Goal: Task Accomplishment & Management: Manage account settings

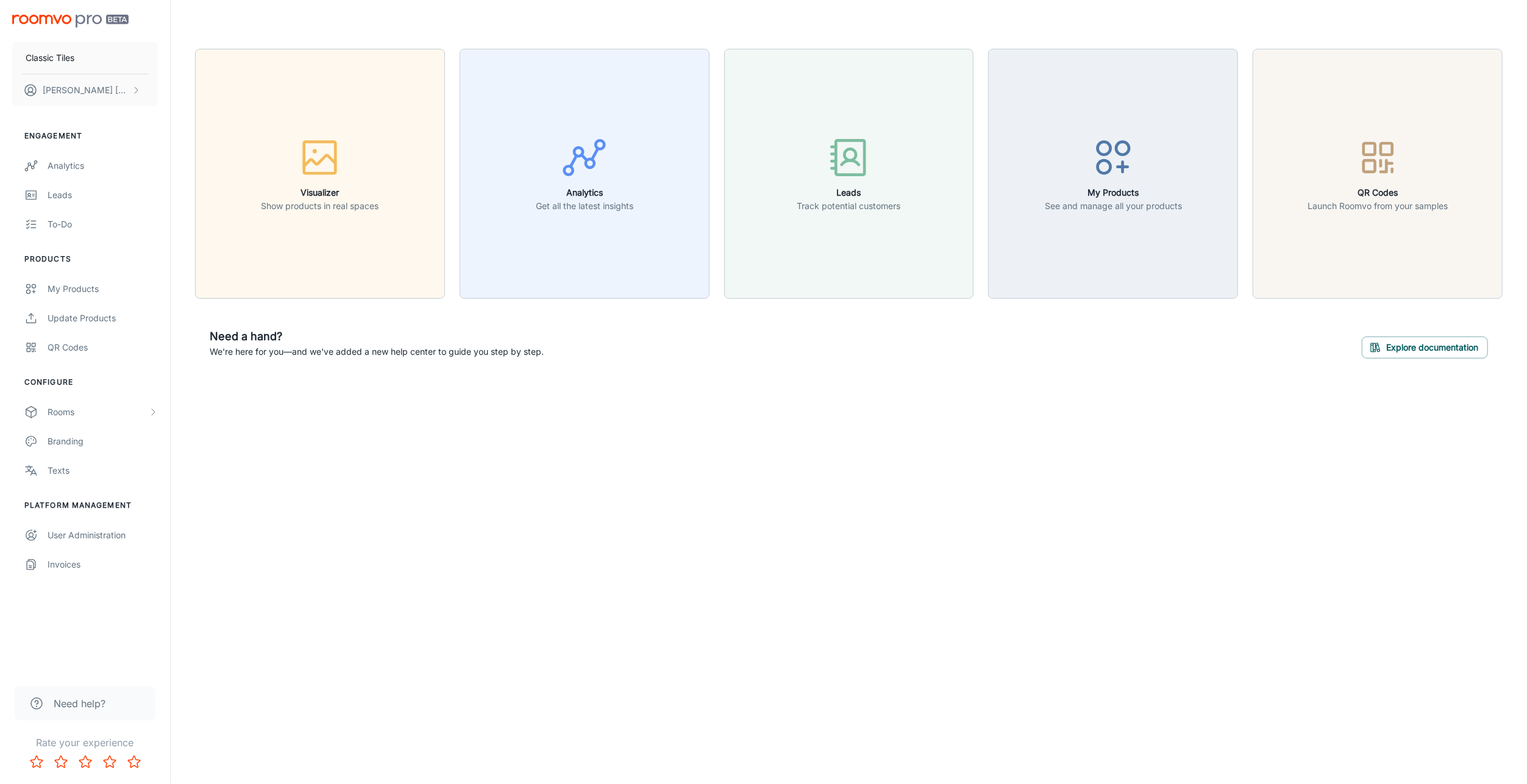
click at [102, 313] on div "Update Products" at bounding box center [102, 318] width 110 height 14
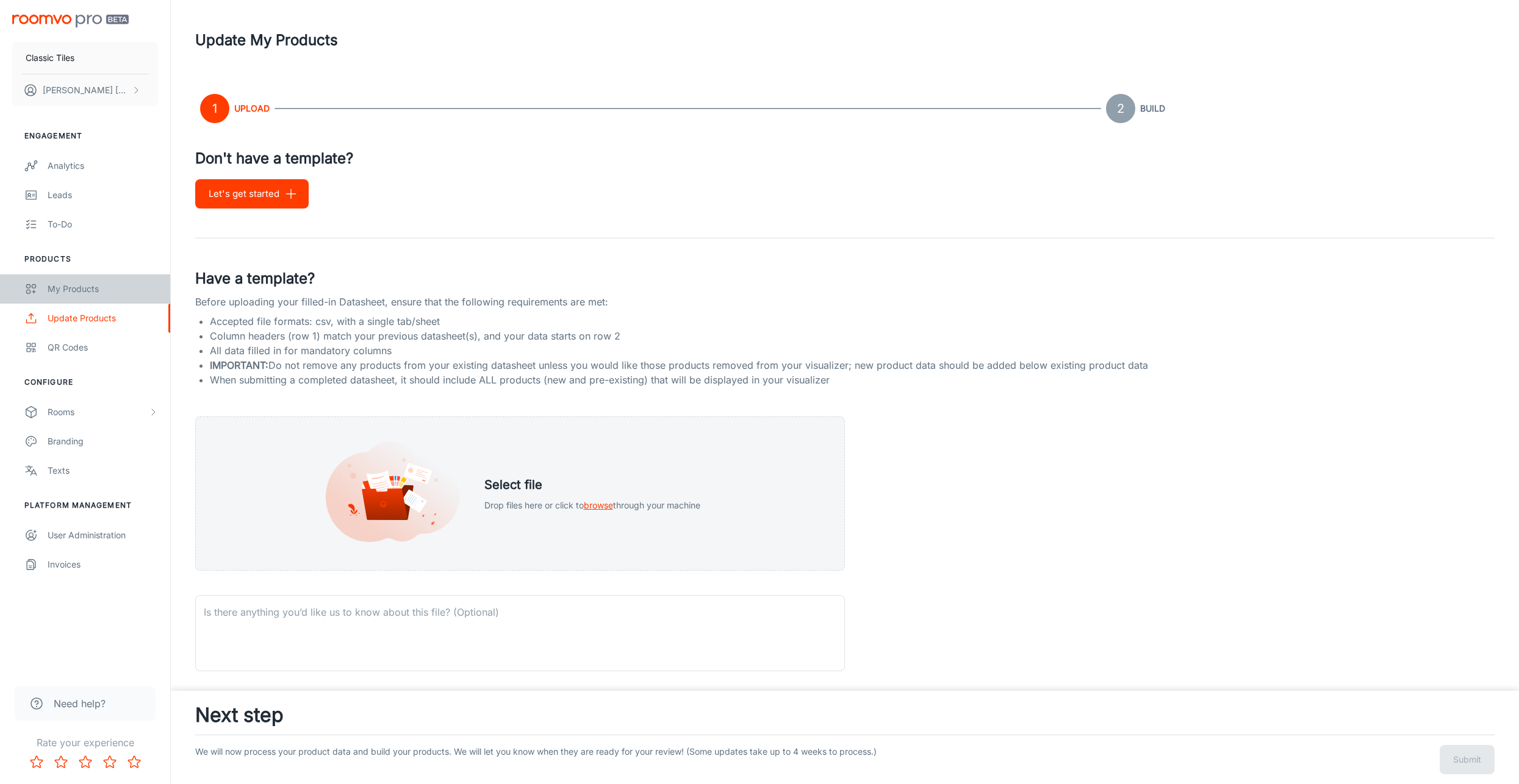
click at [105, 288] on div "My Products" at bounding box center [102, 289] width 110 height 14
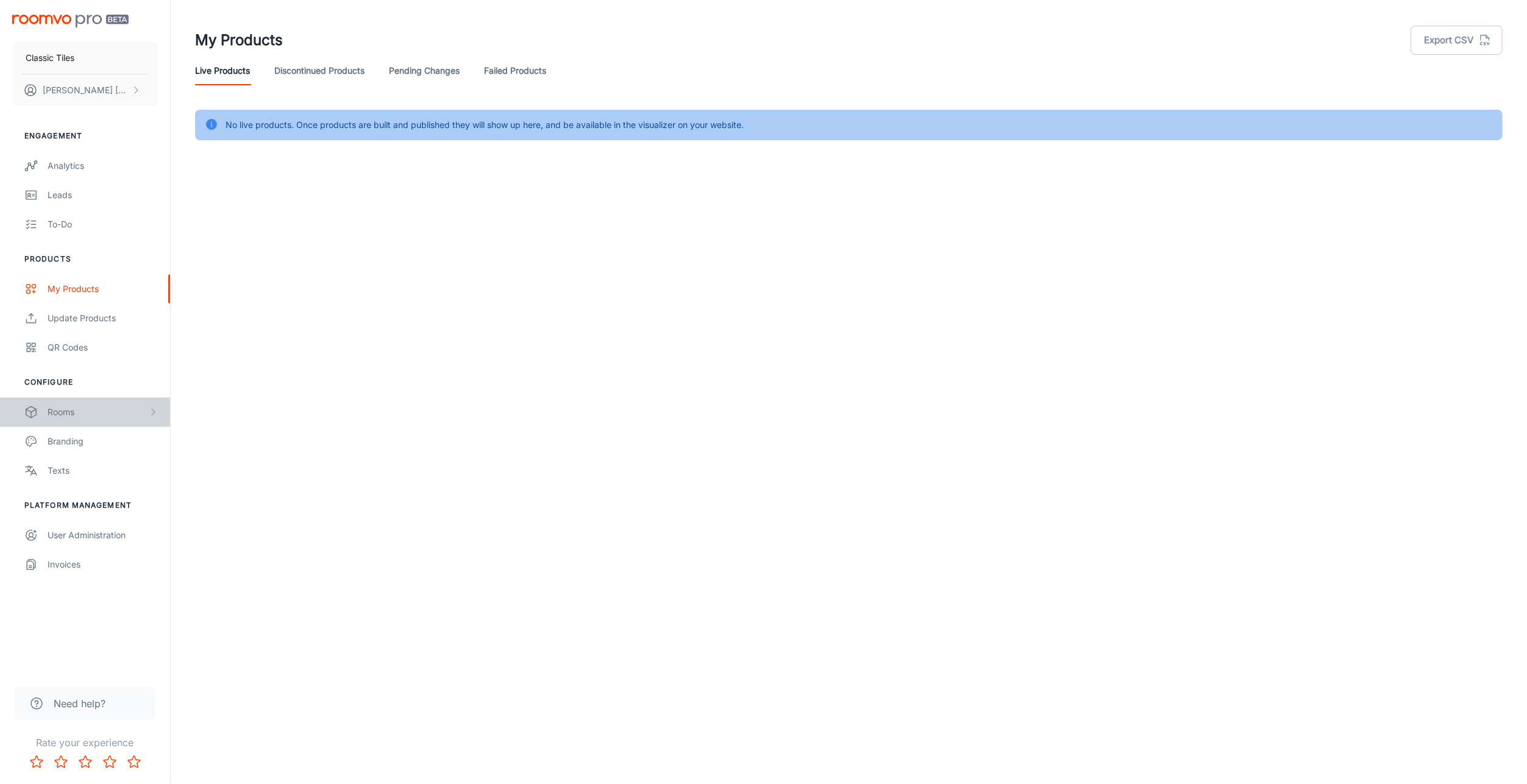
click at [167, 412] on div "Rooms" at bounding box center [85, 412] width 170 height 29
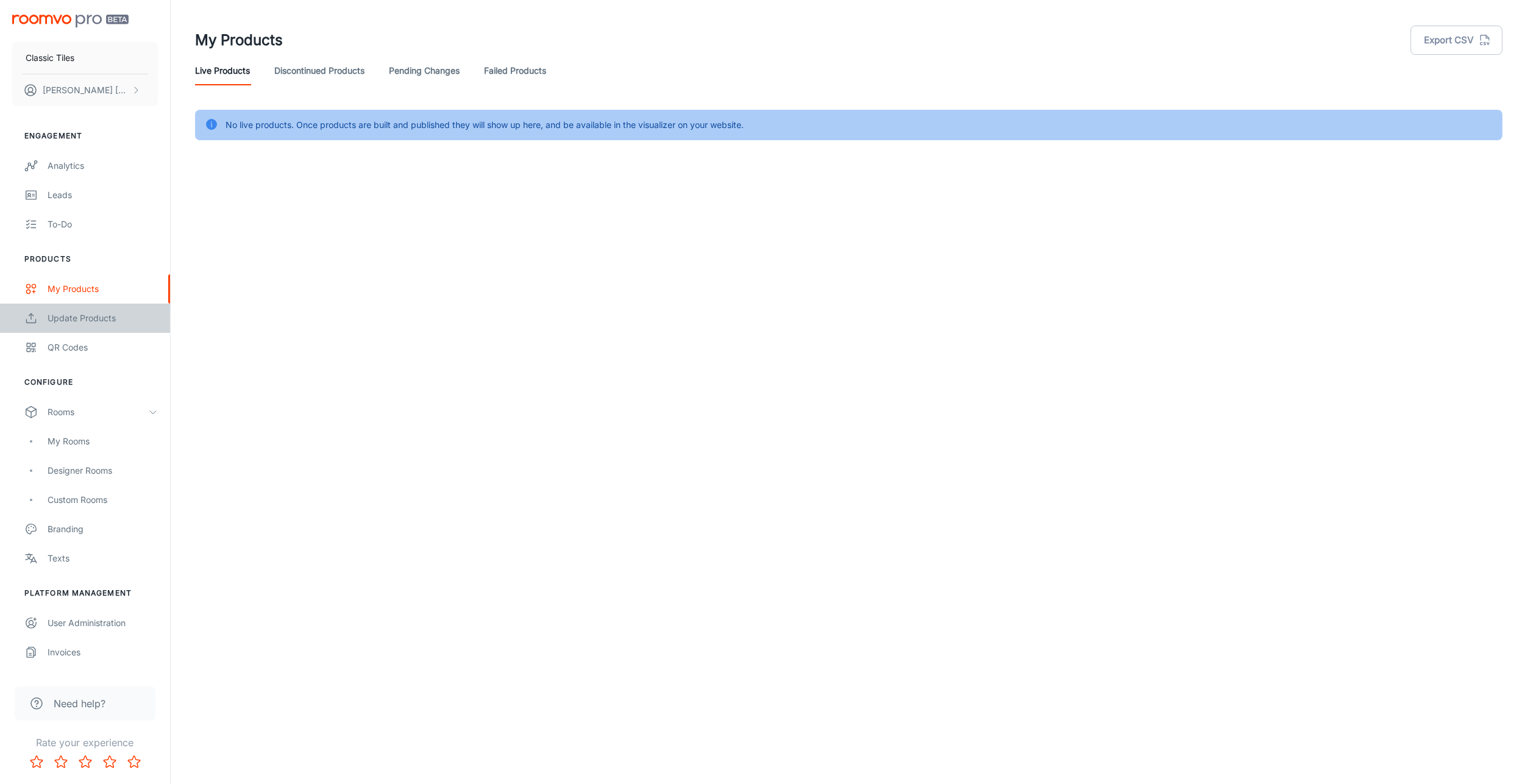
click at [73, 318] on div "Update Products" at bounding box center [102, 318] width 110 height 14
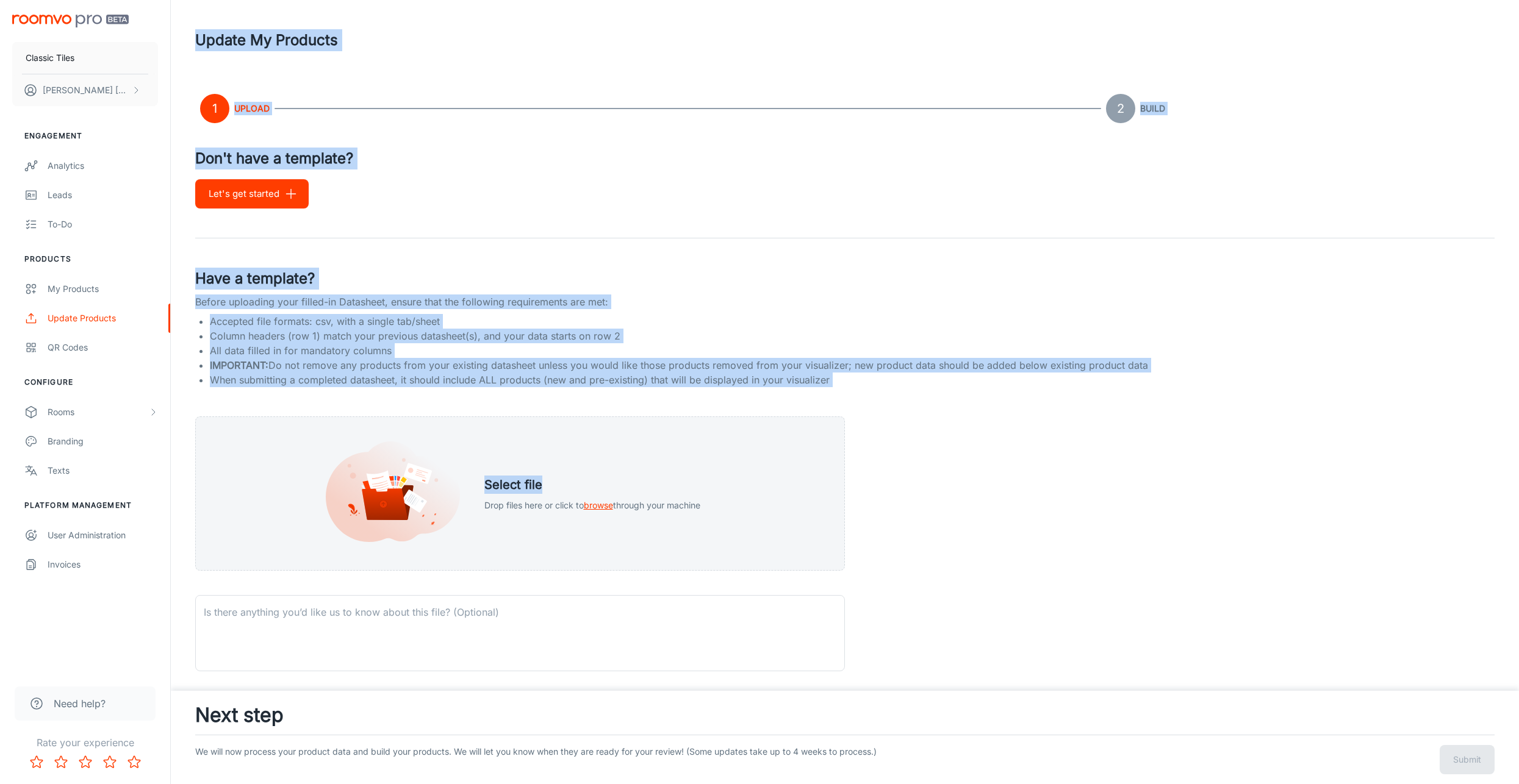
drag, startPoint x: 195, startPoint y: 37, endPoint x: 573, endPoint y: 397, distance: 522.0
click at [573, 397] on div "Update My Products 1 Upload 2 Build Don't have a template? Let's get started Ha…" at bounding box center [845, 500] width 1329 height 1001
drag, startPoint x: 573, startPoint y: 397, endPoint x: 555, endPoint y: 371, distance: 31.6
click at [558, 371] on li "IMPORTANT: Do not remove any products from your existing datasheet unless you w…" at bounding box center [854, 366] width 1289 height 15
click at [549, 368] on li "IMPORTANT: Do not remove any products from your existing datasheet unless you w…" at bounding box center [854, 366] width 1289 height 15
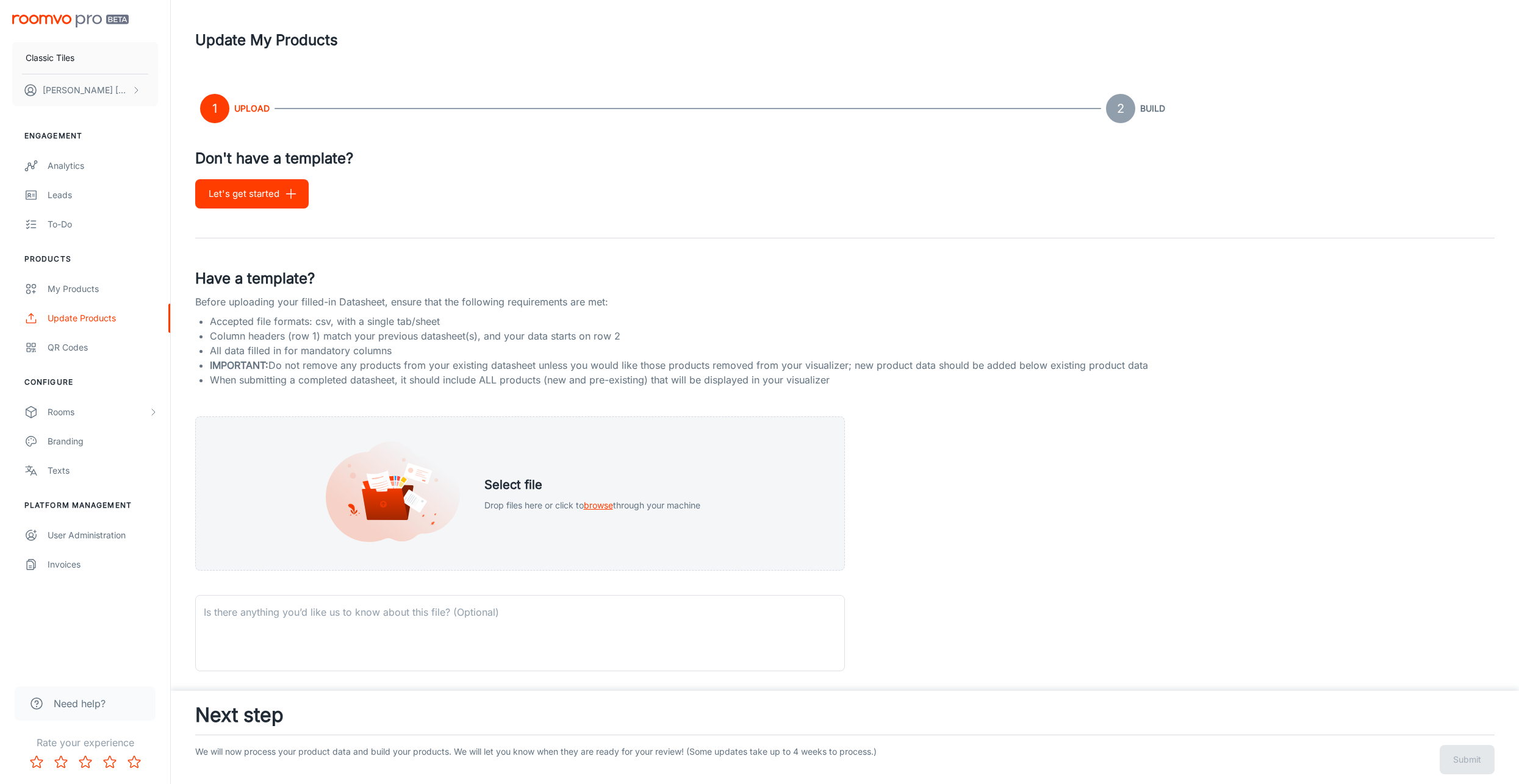
click at [149, 418] on div "Rooms" at bounding box center [85, 412] width 170 height 29
click at [83, 537] on link "Branding" at bounding box center [85, 529] width 170 height 29
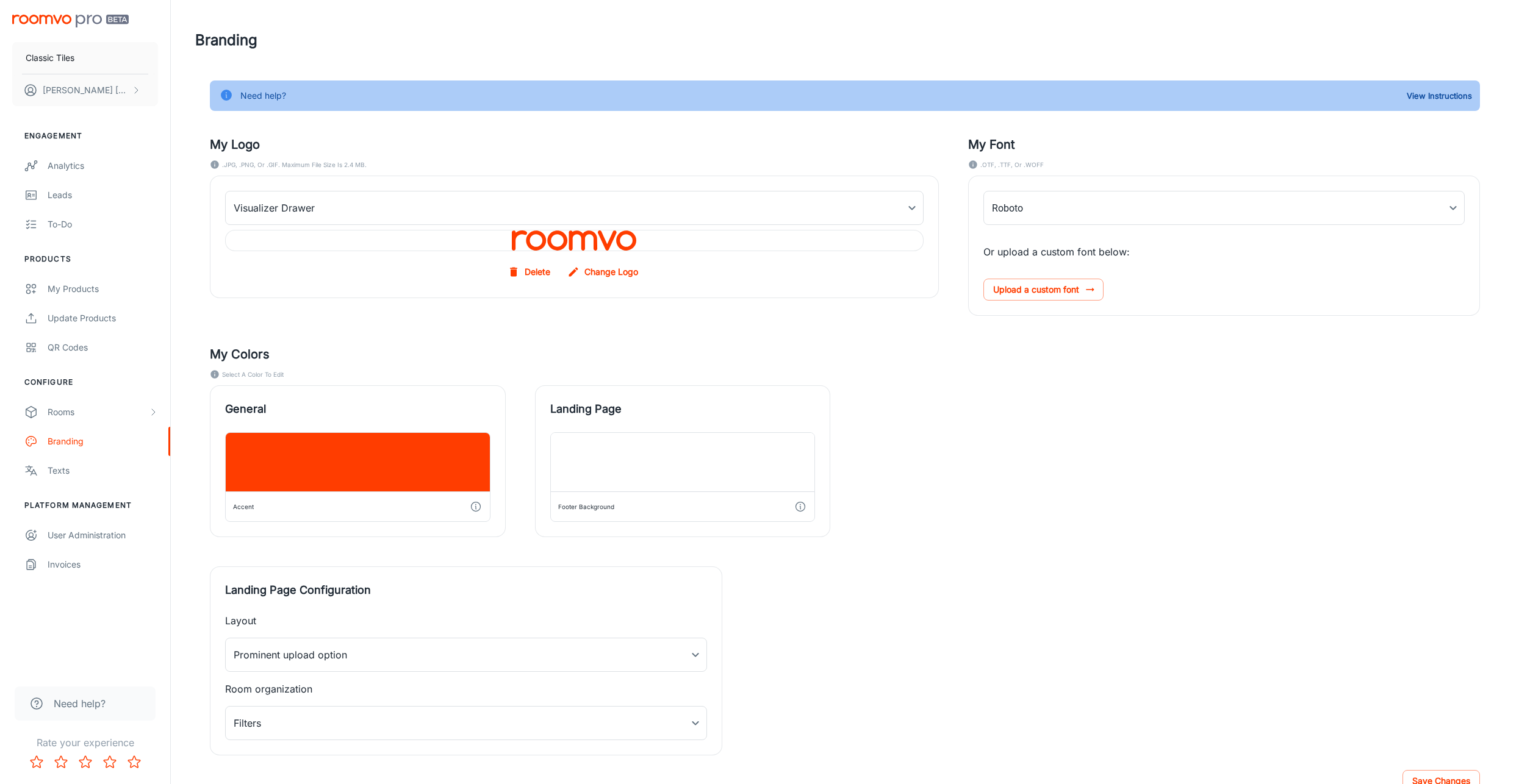
click at [600, 270] on label "Change Logo" at bounding box center [604, 272] width 78 height 22
click at [0, 0] on input "Change Logo" at bounding box center [0, 0] width 0 height 0
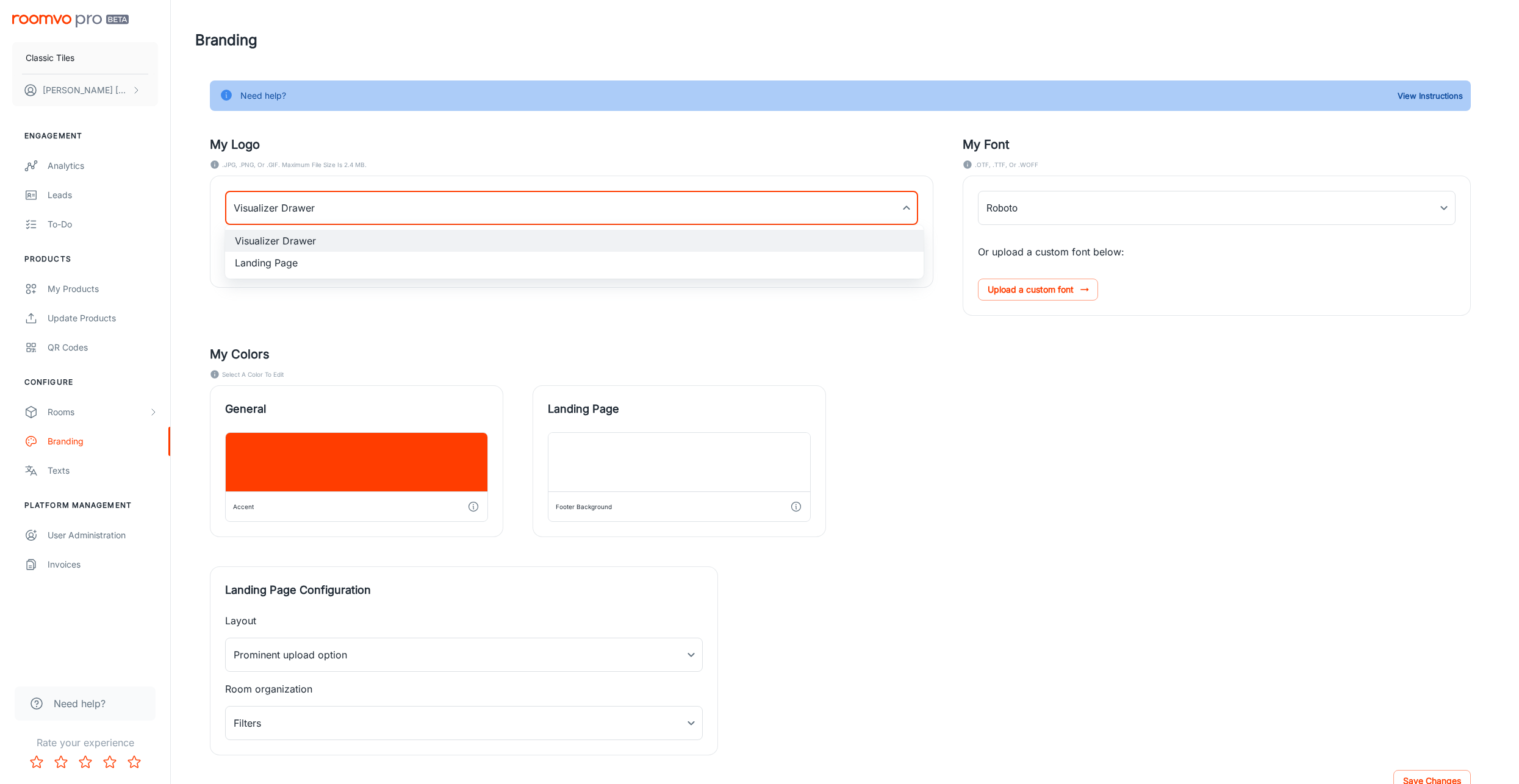
click at [362, 211] on body "Classic Tiles Yakov Taub Engagement Analytics Leads To-do Products My Products …" at bounding box center [760, 392] width 1519 height 784
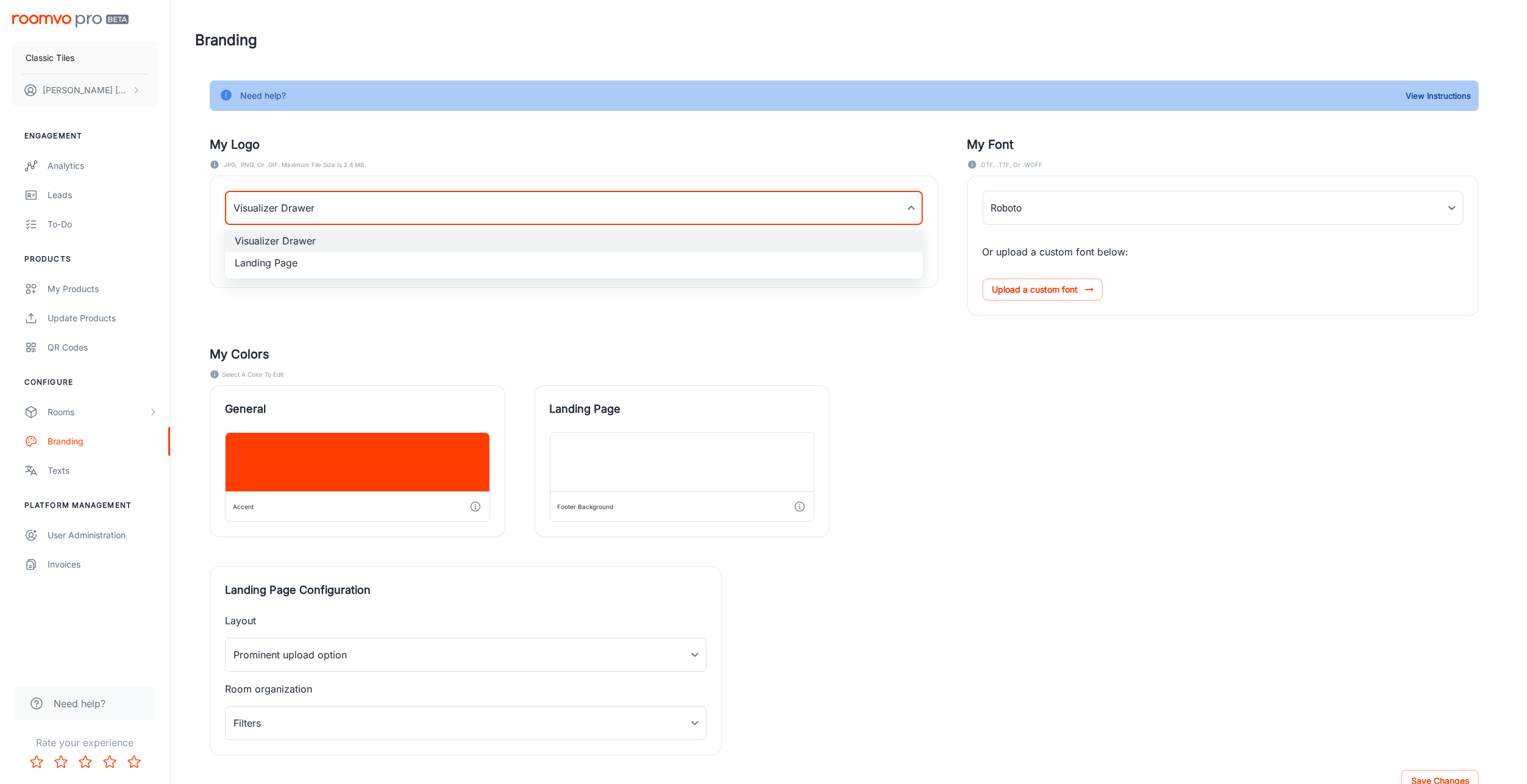
click at [586, 373] on div at bounding box center [764, 392] width 1527 height 784
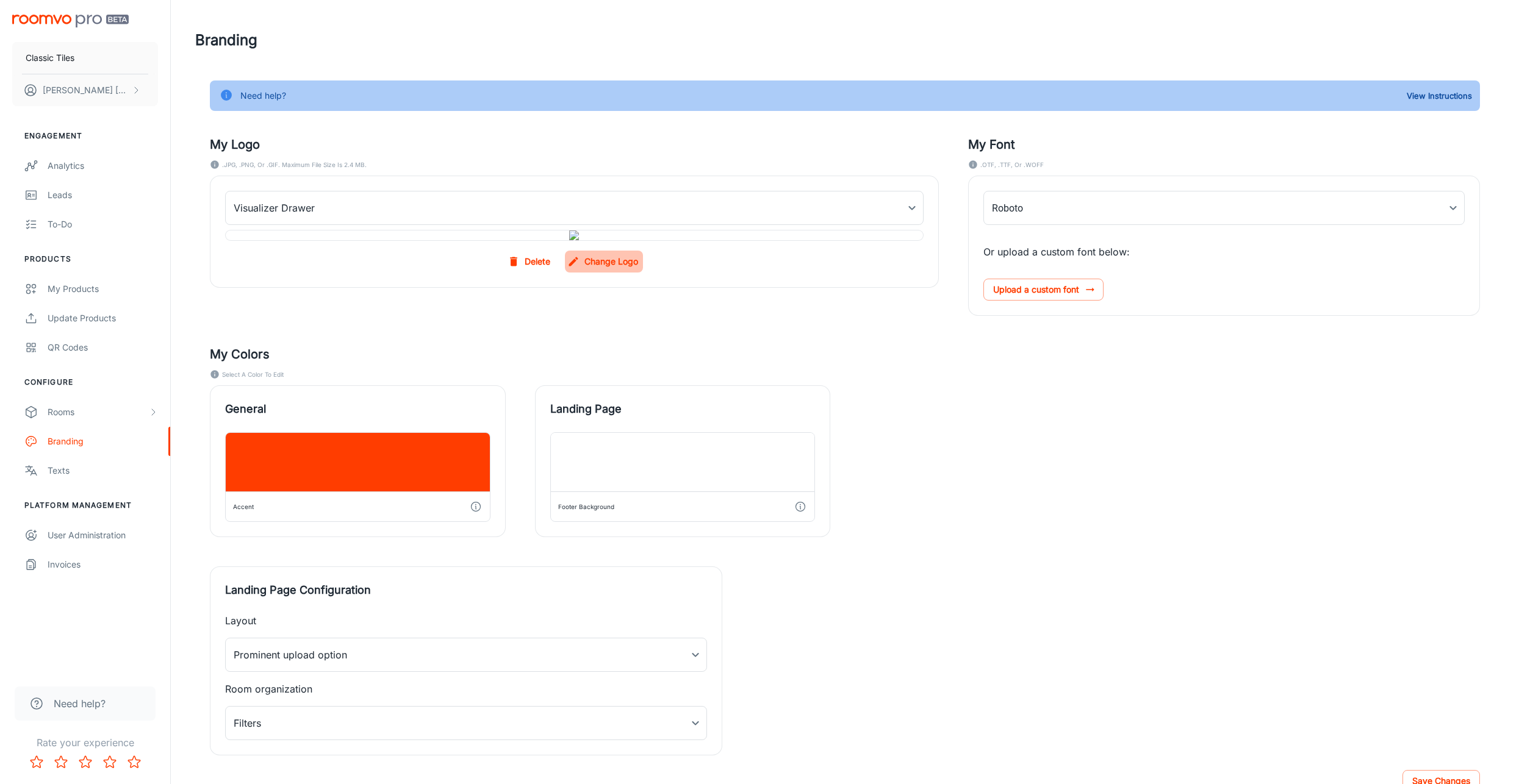
click at [597, 272] on label "Change Logo" at bounding box center [604, 261] width 78 height 22
click at [0, 0] on input "Change Logo" at bounding box center [0, 0] width 0 height 0
click at [602, 272] on label "Change Logo" at bounding box center [604, 261] width 78 height 22
click at [0, 0] on input "Change Logo" at bounding box center [0, 0] width 0 height 0
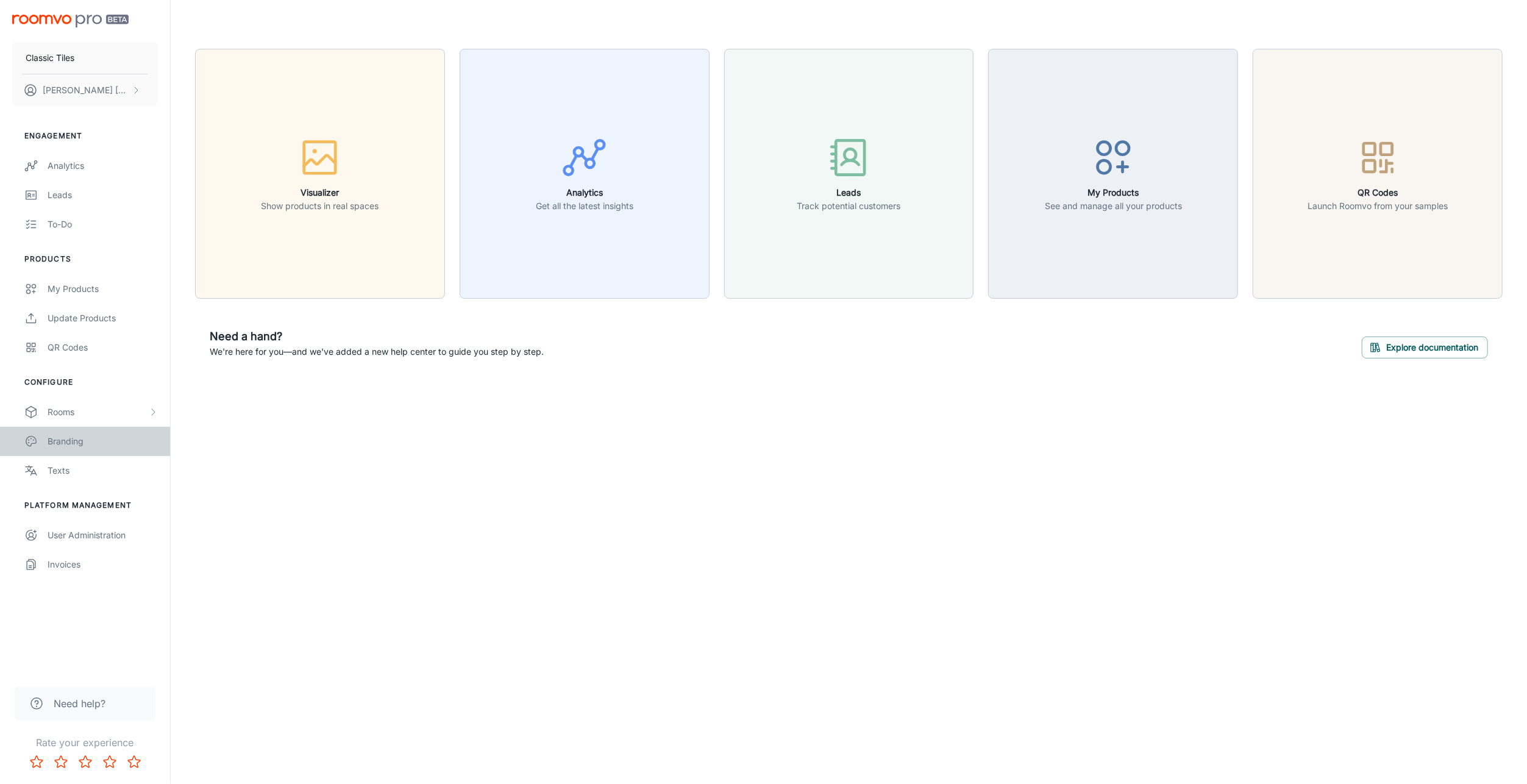
click at [88, 441] on div "Branding" at bounding box center [102, 441] width 110 height 14
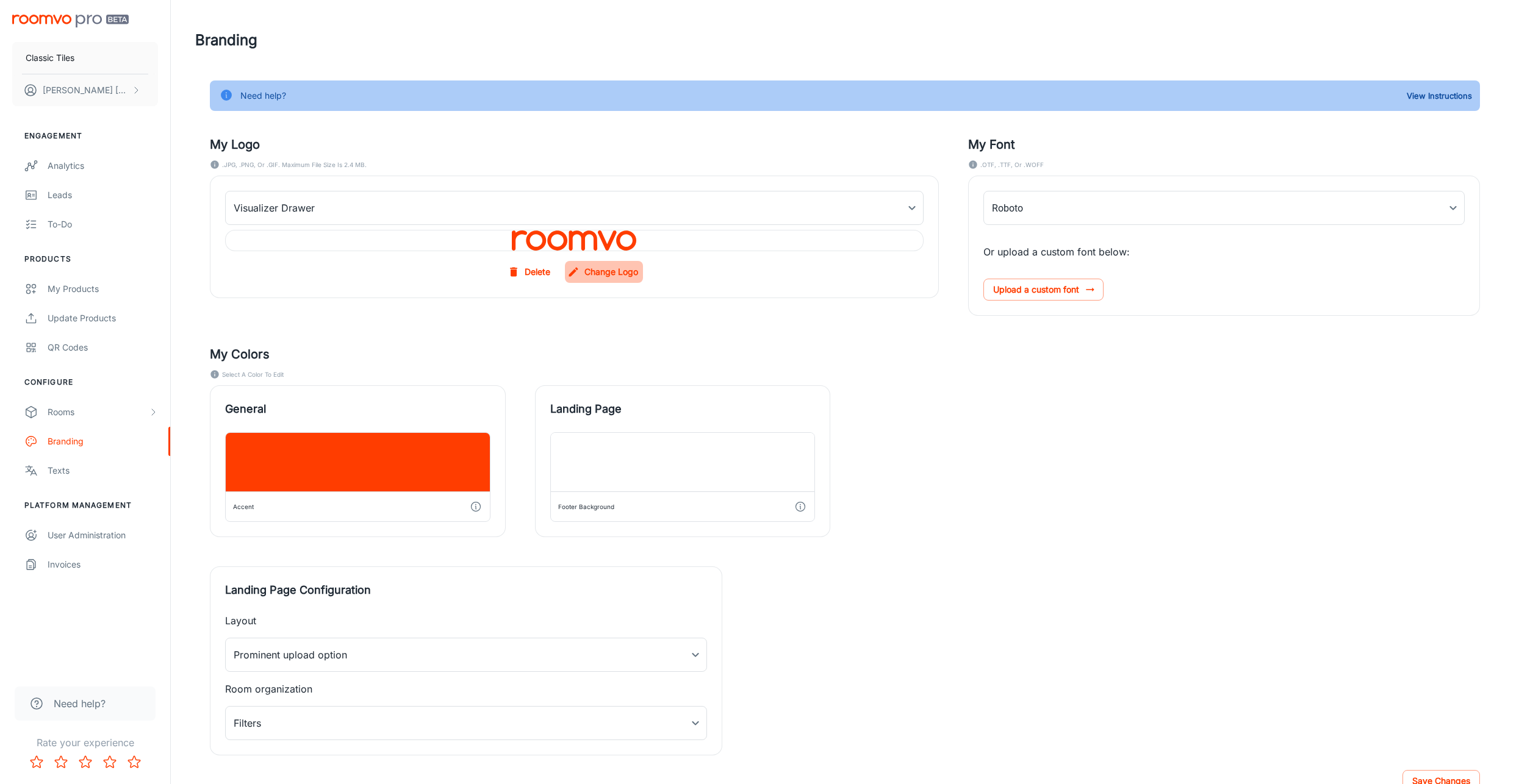
click at [611, 266] on label "Change Logo" at bounding box center [604, 272] width 78 height 22
click at [0, 0] on input "Change Logo" at bounding box center [0, 0] width 0 height 0
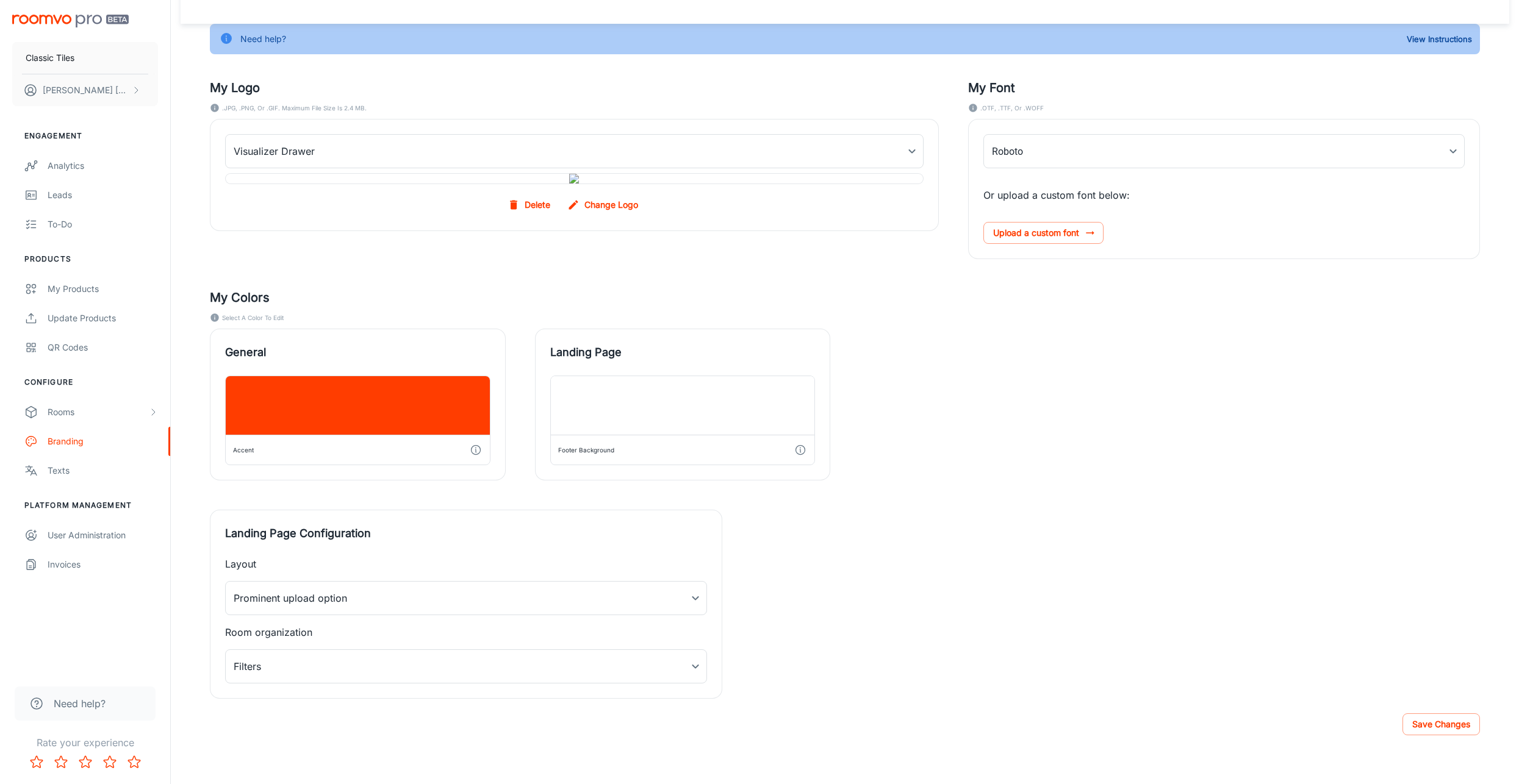
scroll to position [138, 0]
click at [1410, 727] on button "Save Changes" at bounding box center [1441, 724] width 78 height 22
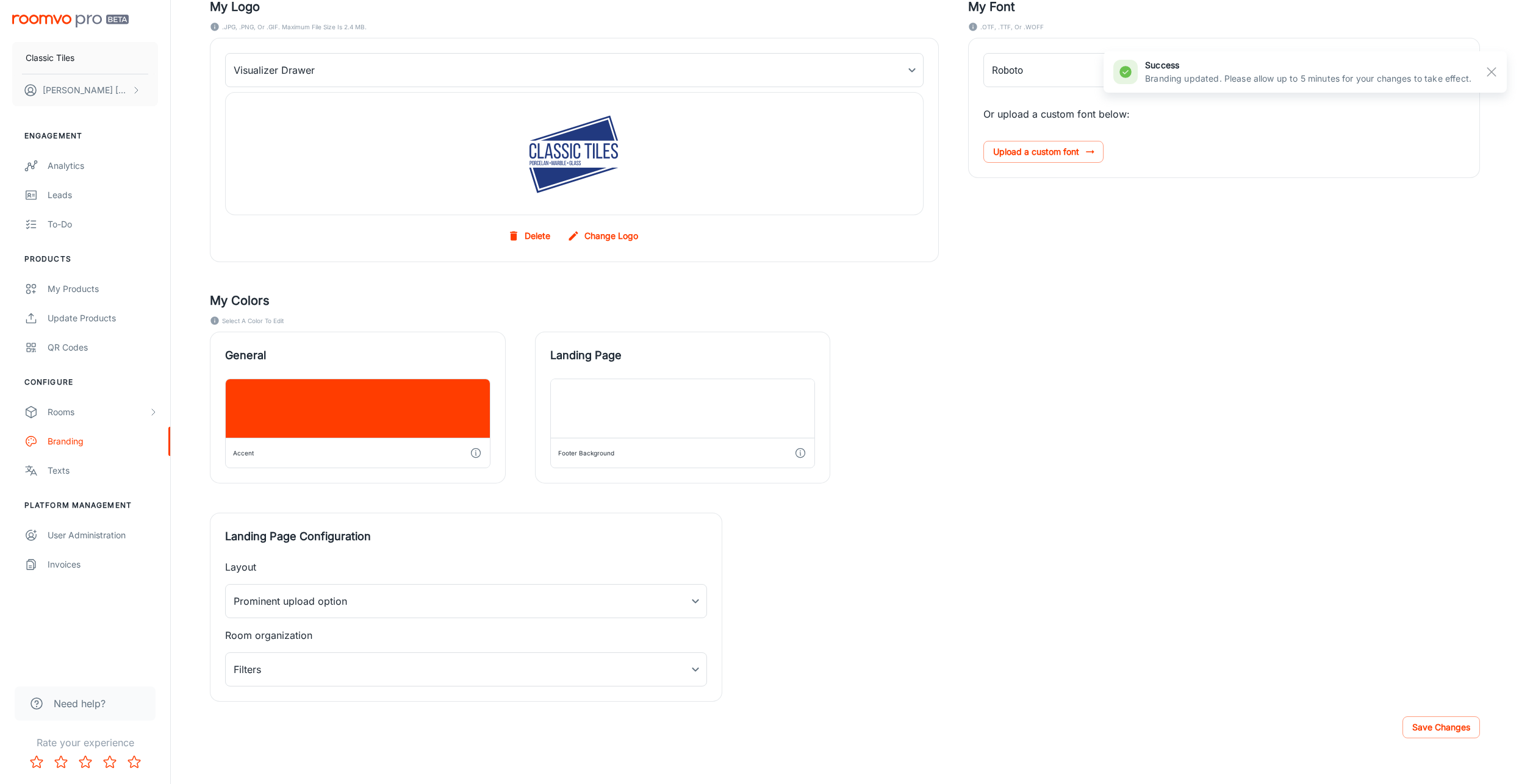
click at [361, 407] on icon "button" at bounding box center [358, 408] width 15 height 15
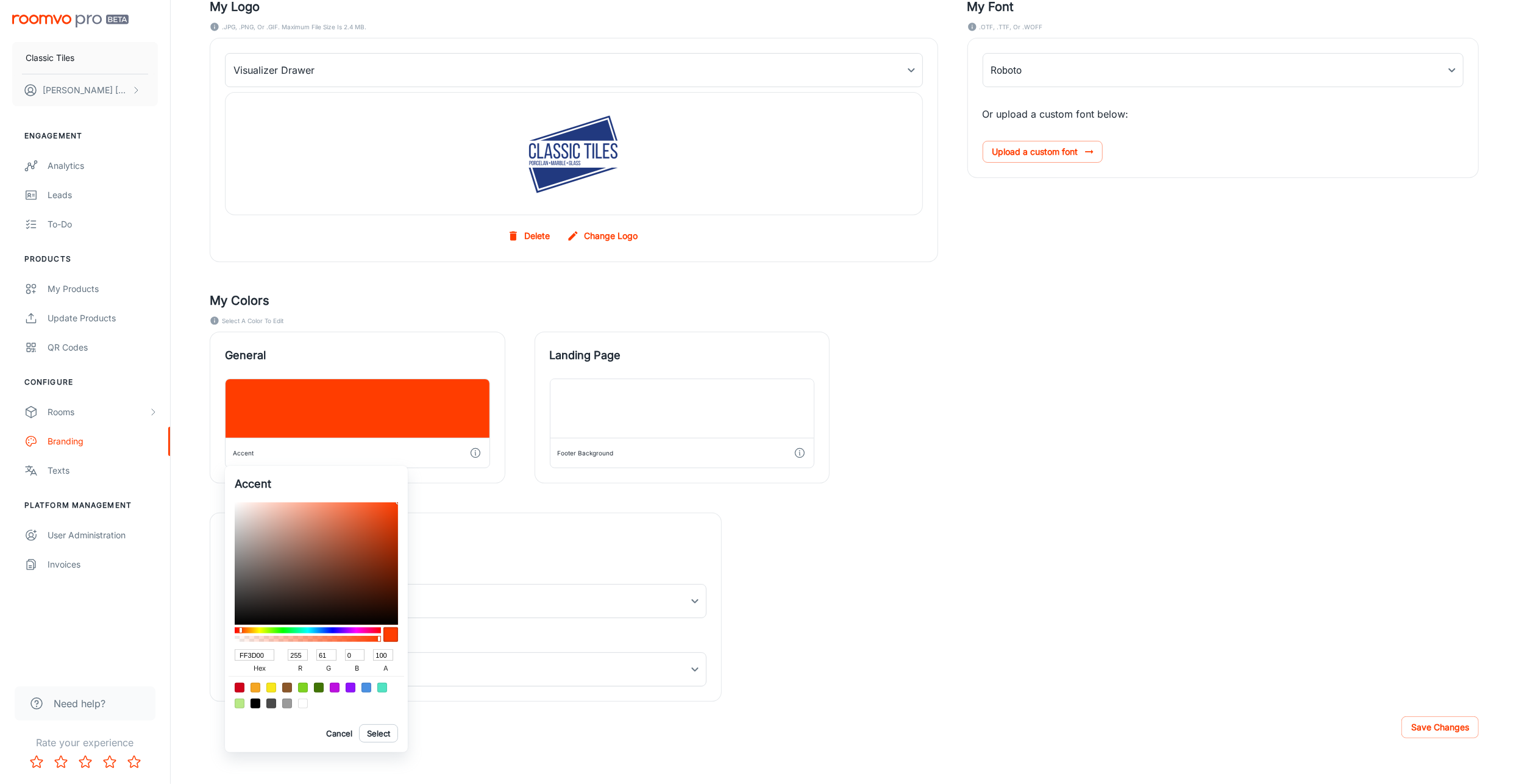
type input "0060FF"
type input "0"
type input "96"
type input "255"
click at [323, 630] on div at bounding box center [308, 630] width 146 height 6
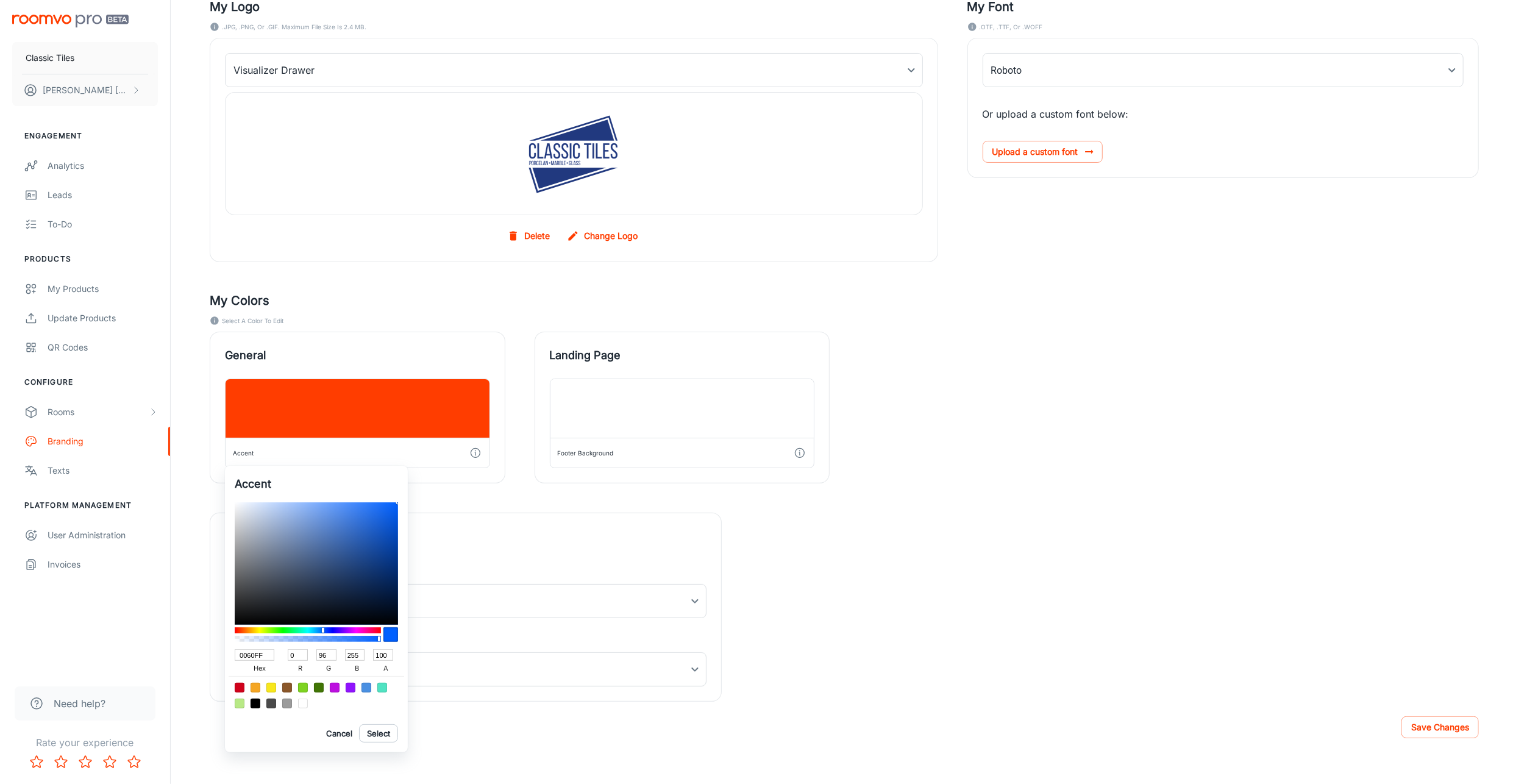
type input "0C306B"
type input "12"
type input "48"
type input "107"
click at [380, 573] on div at bounding box center [316, 563] width 164 height 122
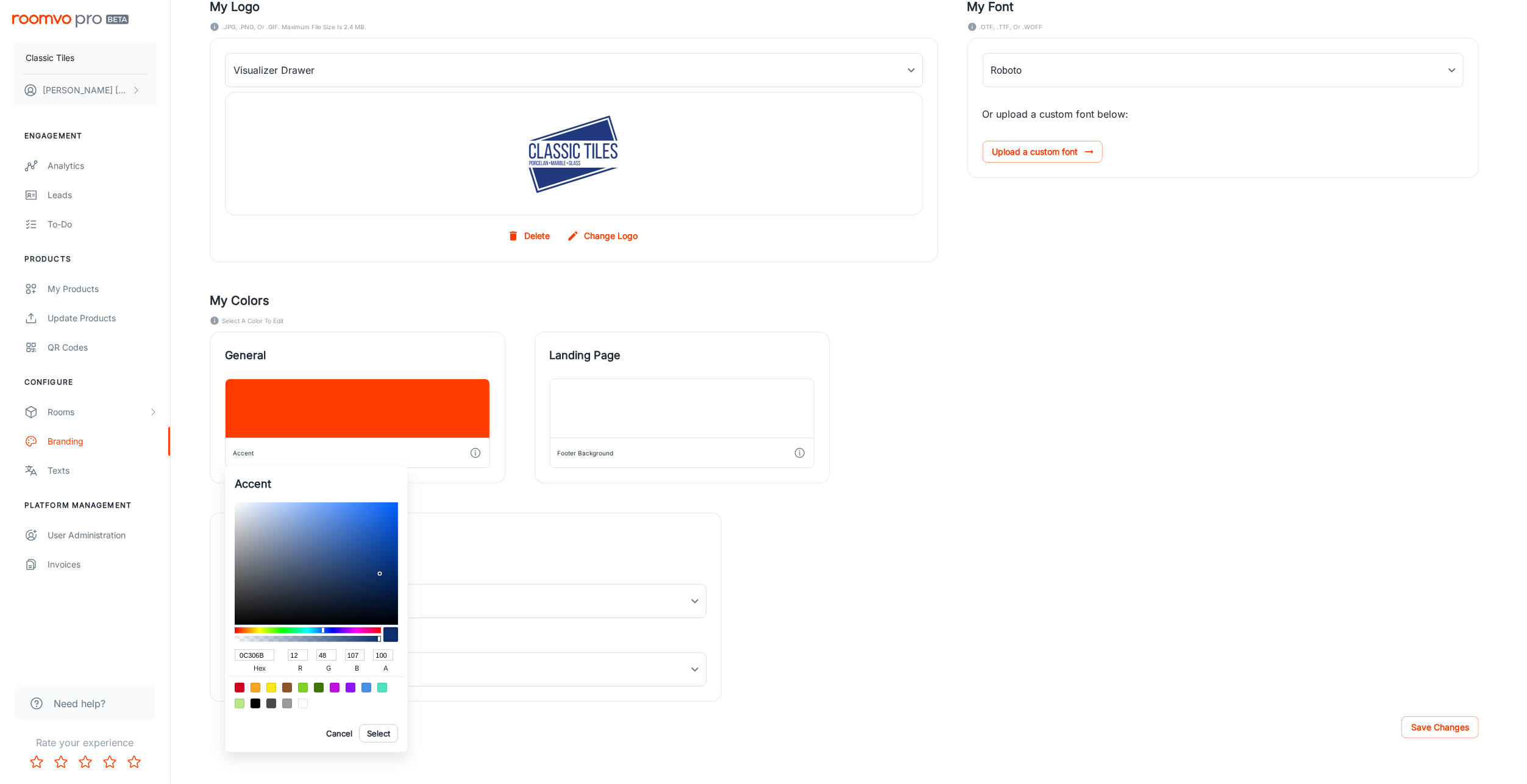
click at [540, 173] on div at bounding box center [764, 392] width 1527 height 784
type input "FF3D00"
type input "255"
type input "61"
type input "0"
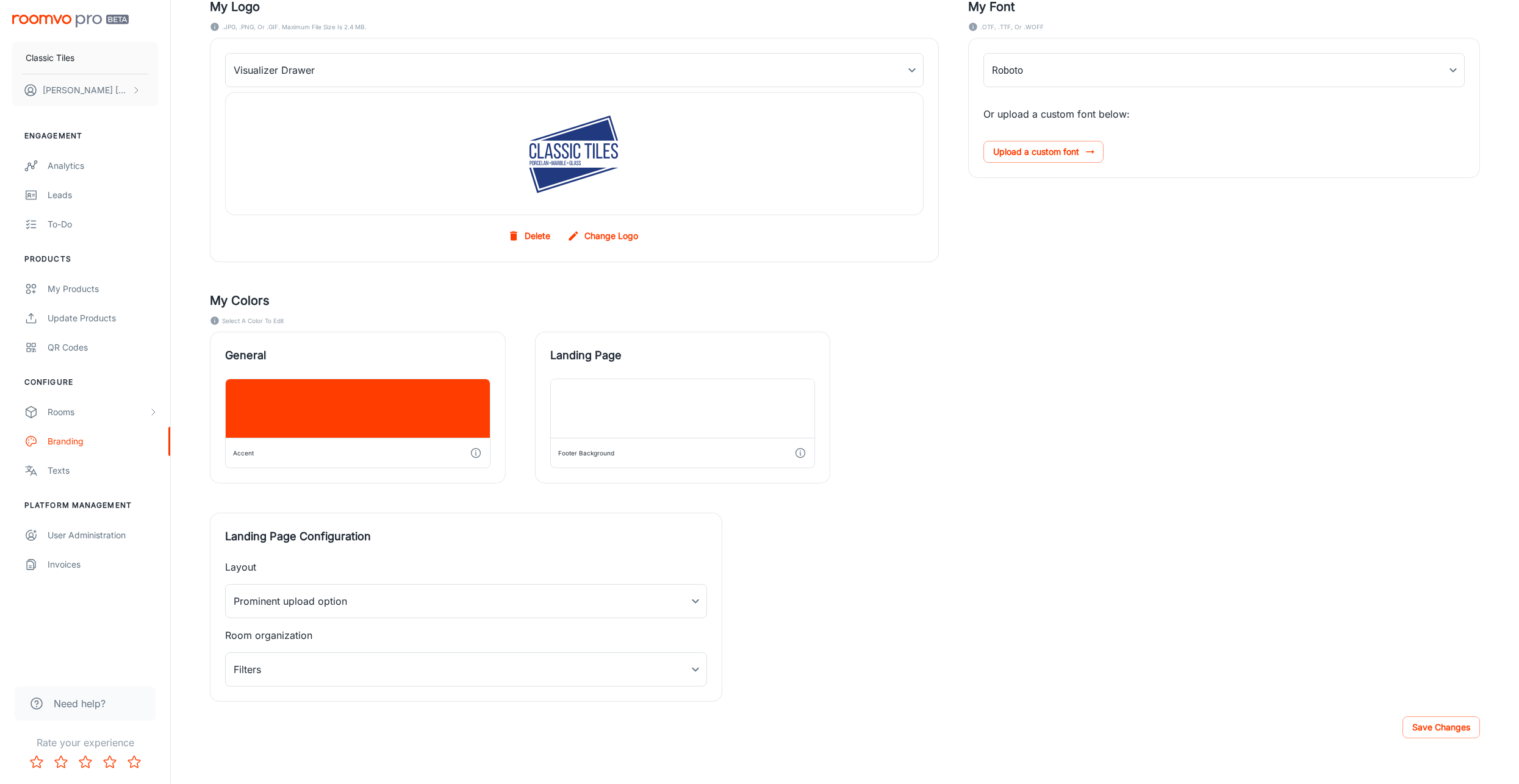
click at [335, 400] on div at bounding box center [358, 408] width 264 height 58
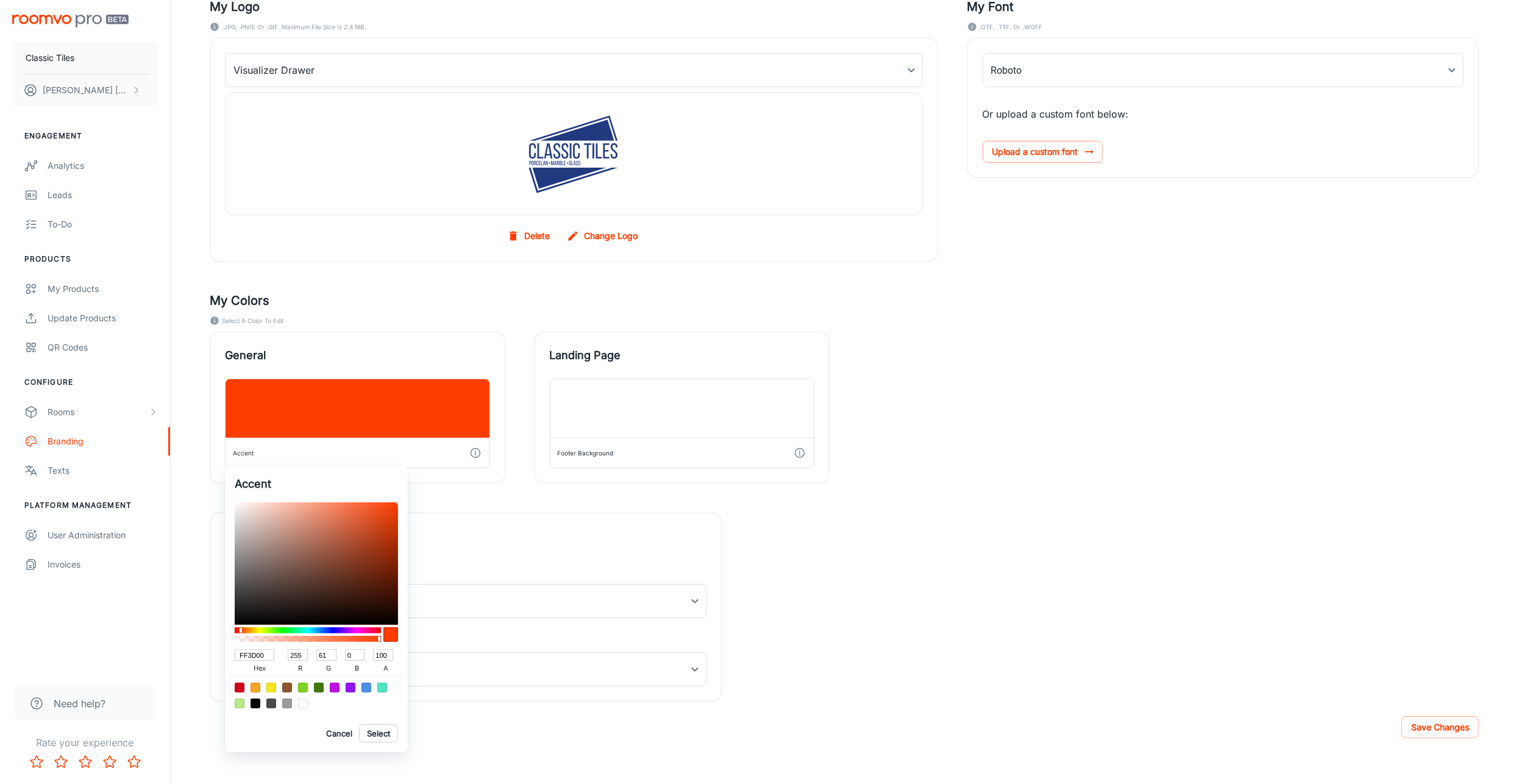
click at [252, 653] on input "FF3D00" at bounding box center [255, 655] width 40 height 12
paste input "21397f"
type input "21397f"
type input "33"
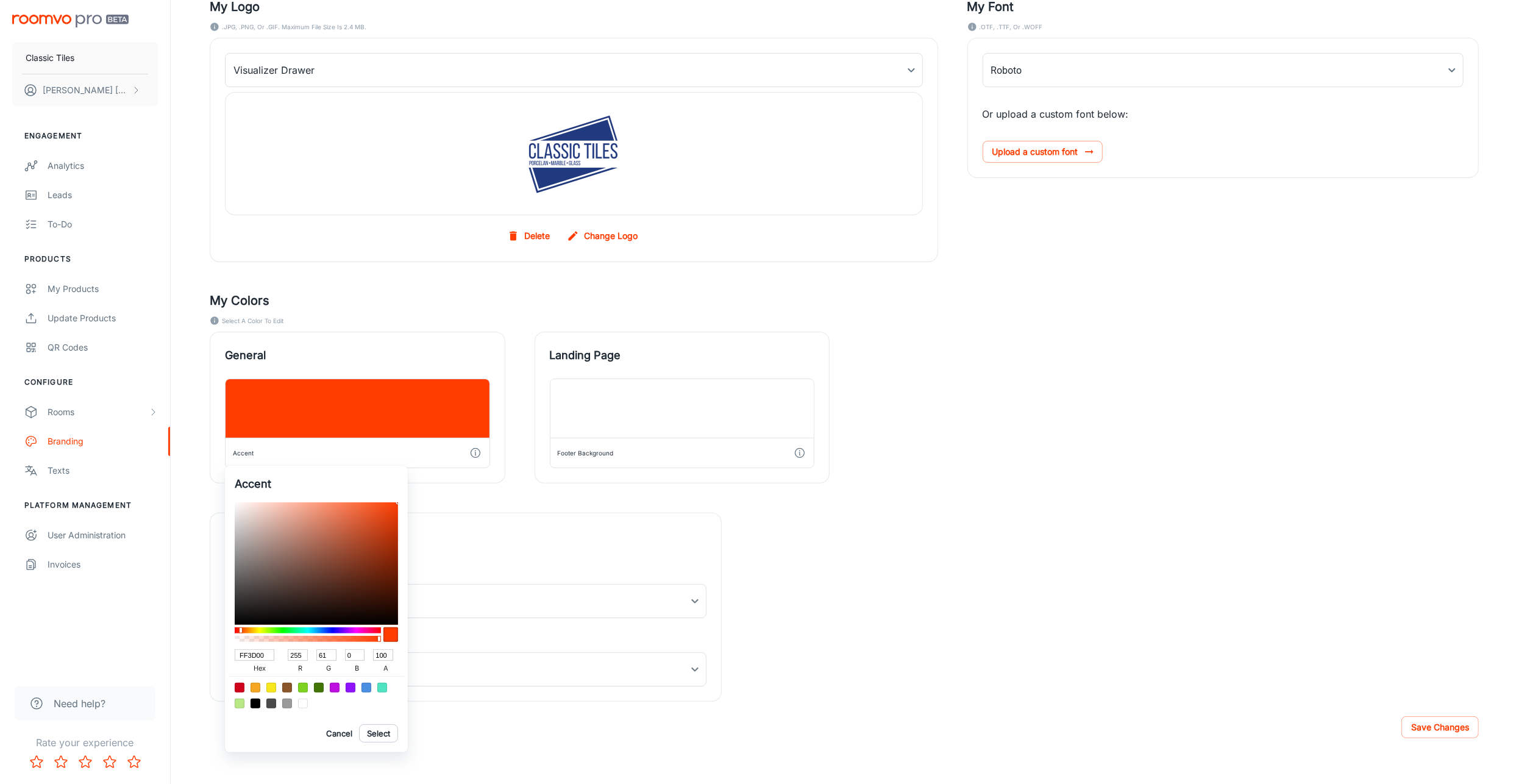
type input "57"
type input "127"
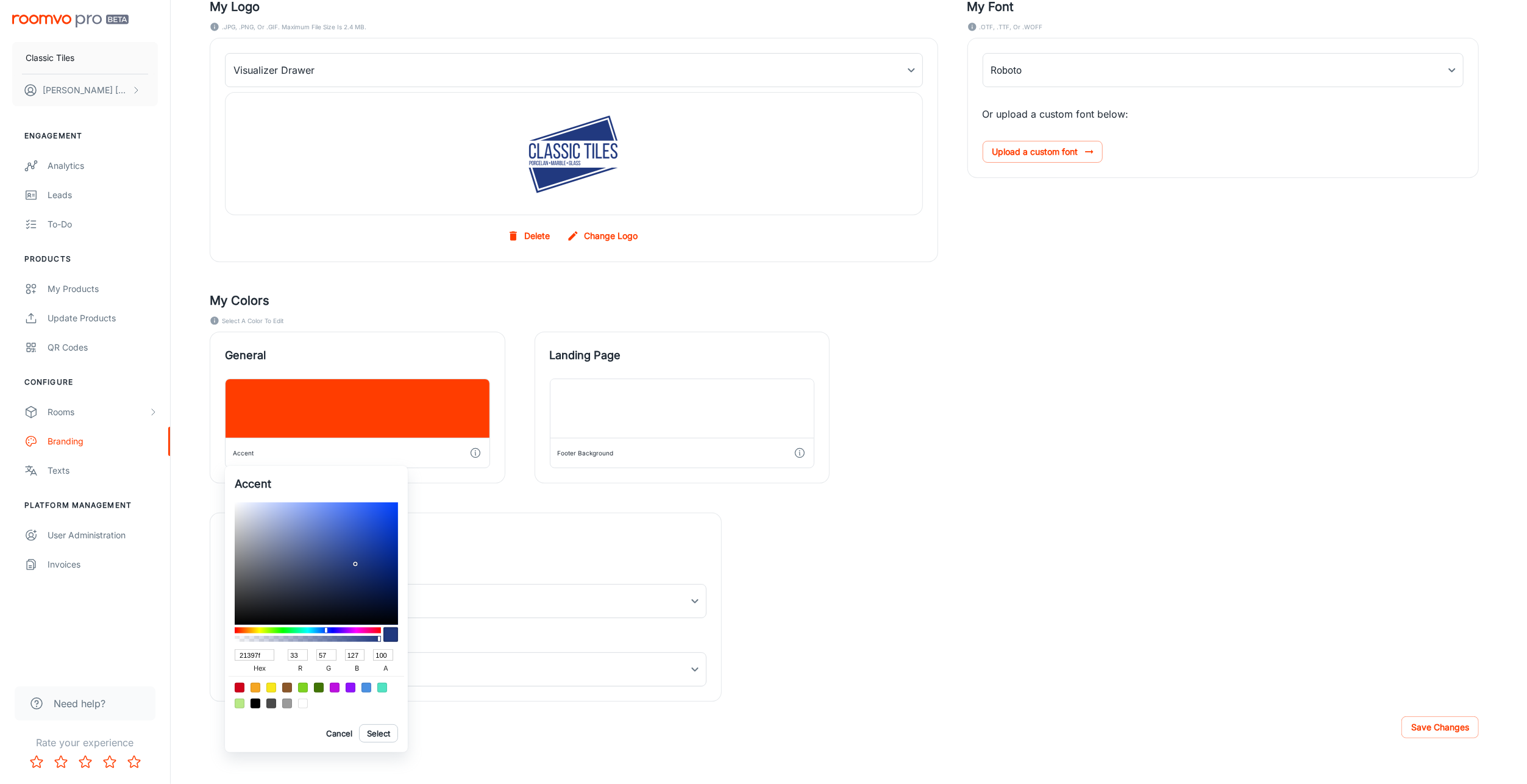
type input "21397F"
click at [384, 733] on button "Select" at bounding box center [379, 733] width 39 height 18
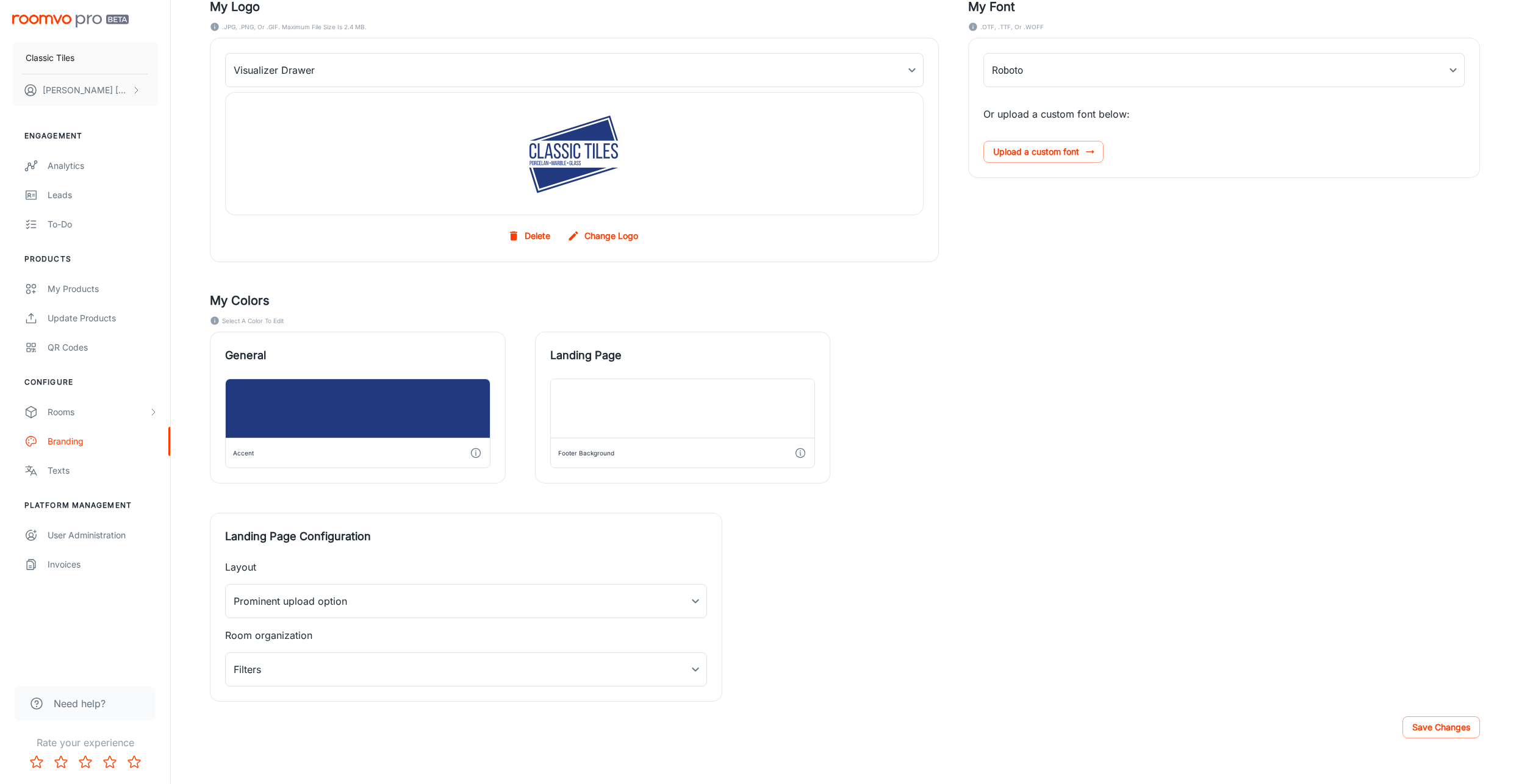
click at [681, 404] on icon "button" at bounding box center [682, 408] width 15 height 15
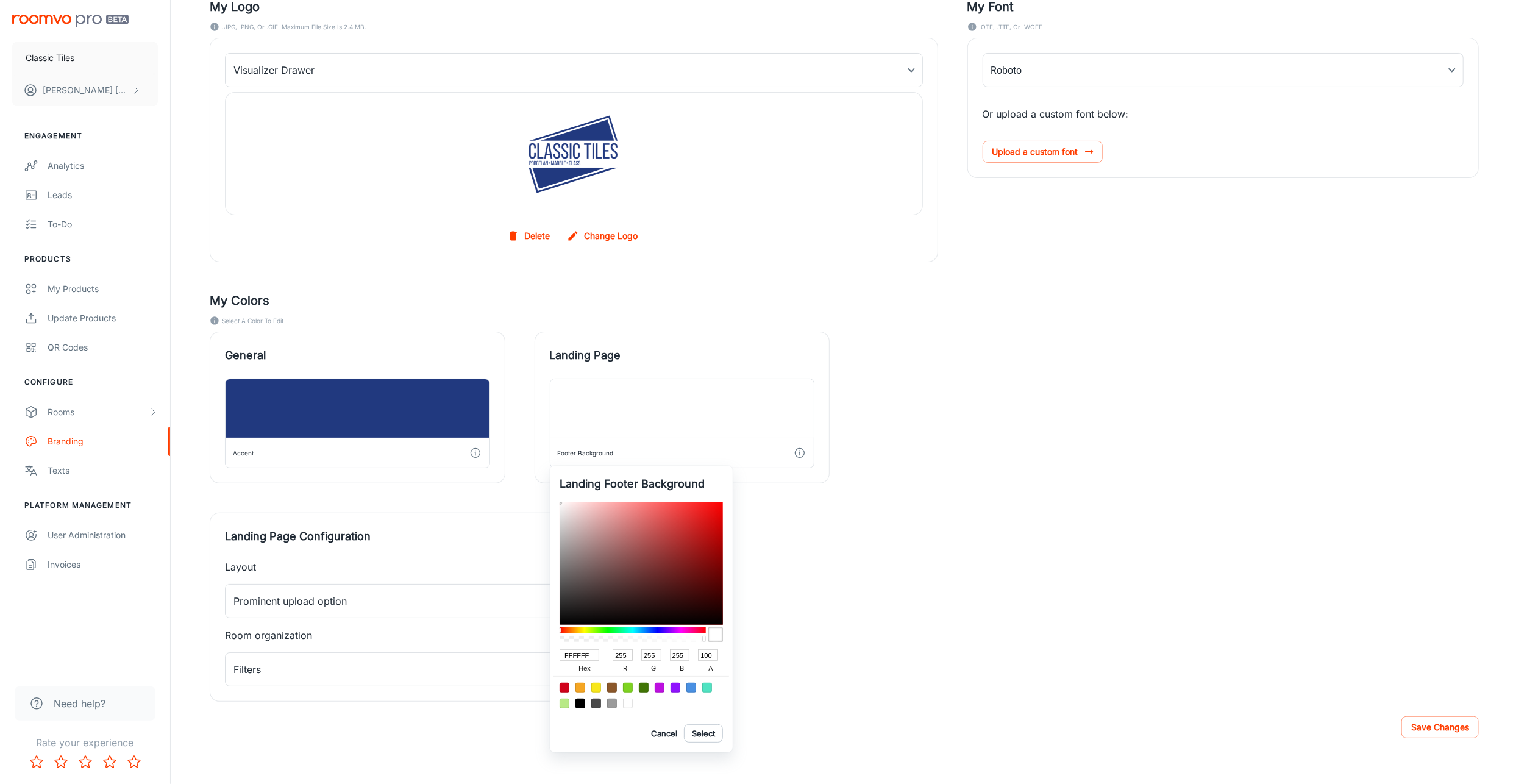
click at [585, 652] on input "FFFFFF" at bounding box center [579, 655] width 40 height 12
paste input "21397f"
type input "21397f"
type input "33"
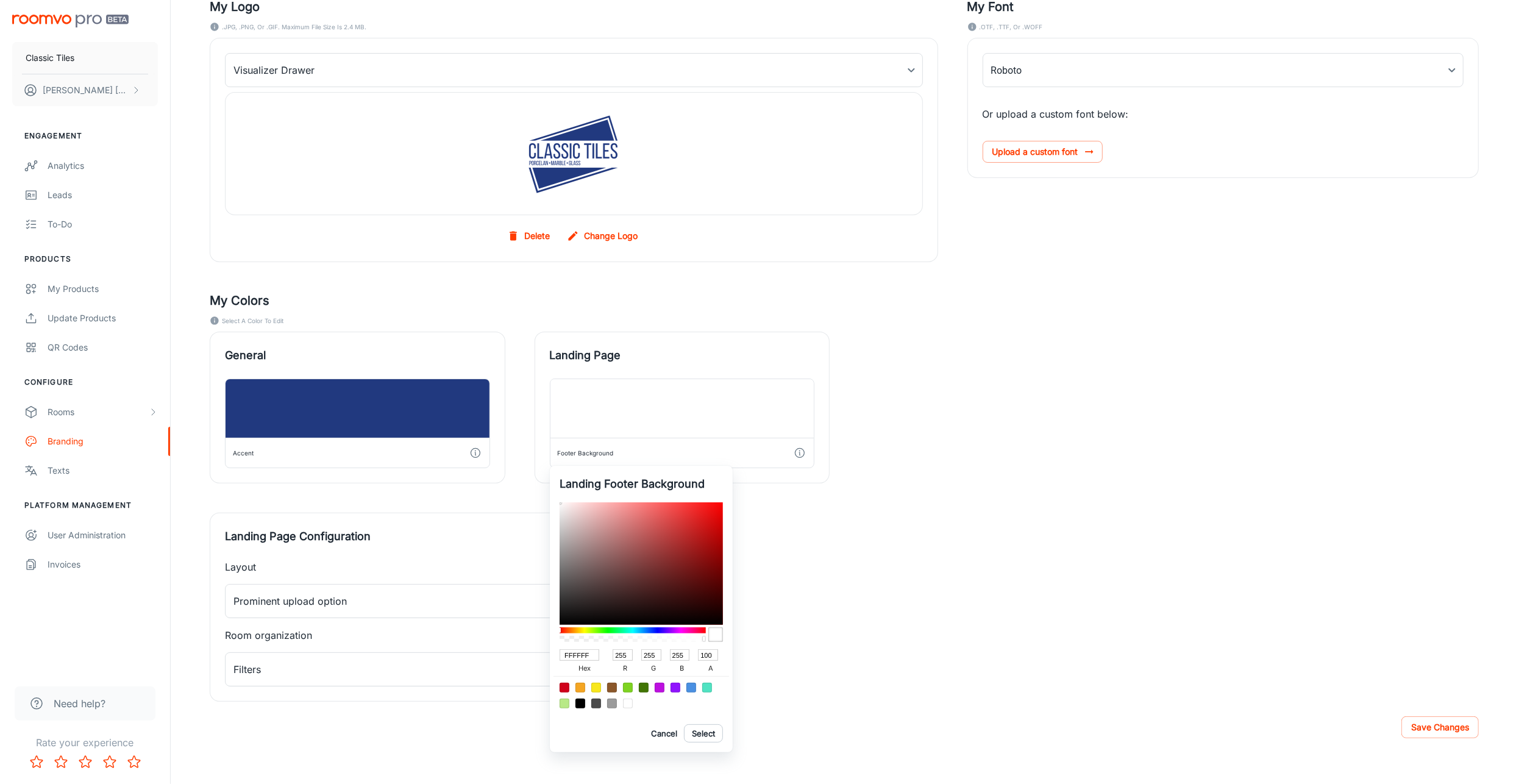
type input "57"
type input "127"
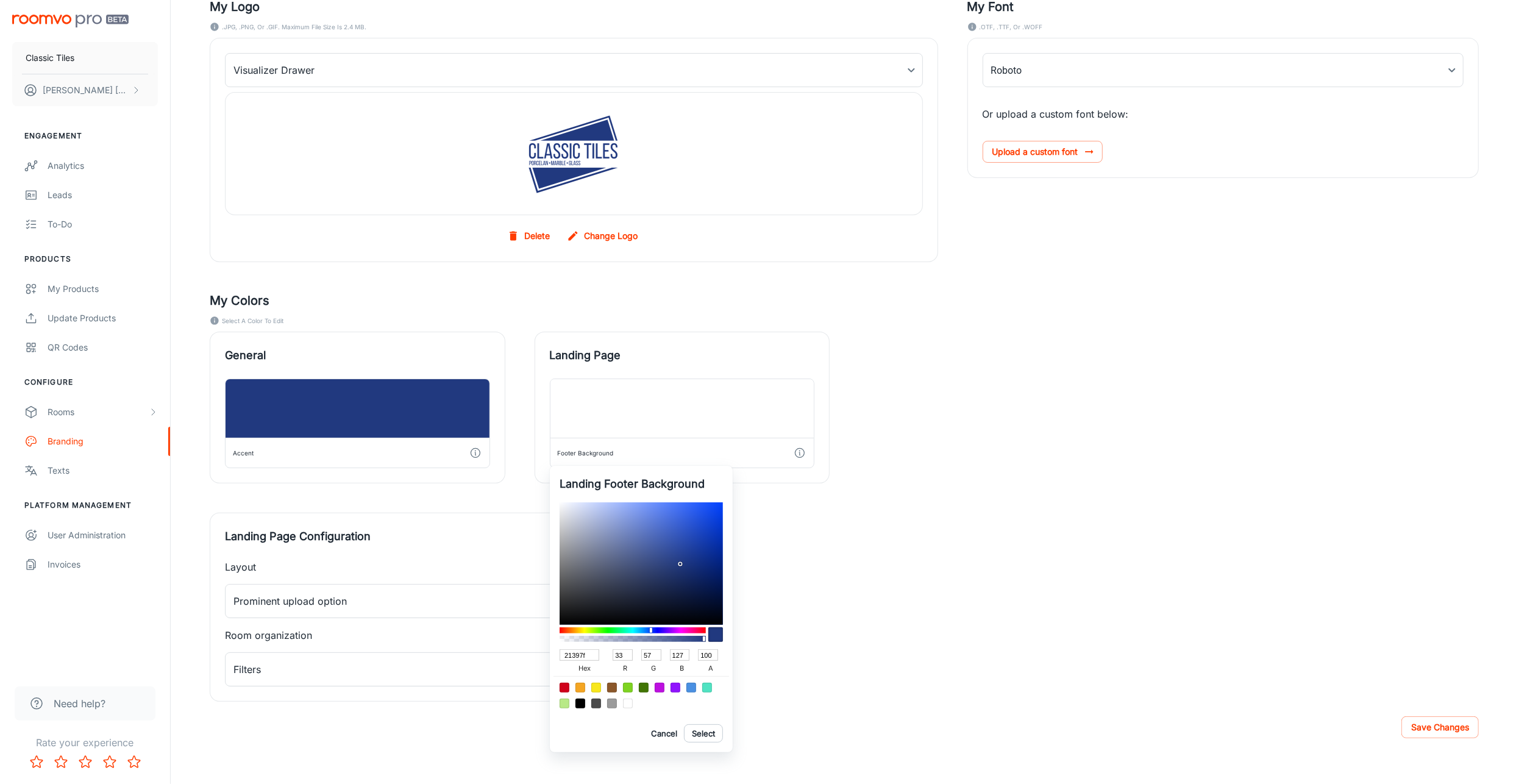
type input "21397F"
click at [706, 729] on button "Select" at bounding box center [703, 733] width 39 height 18
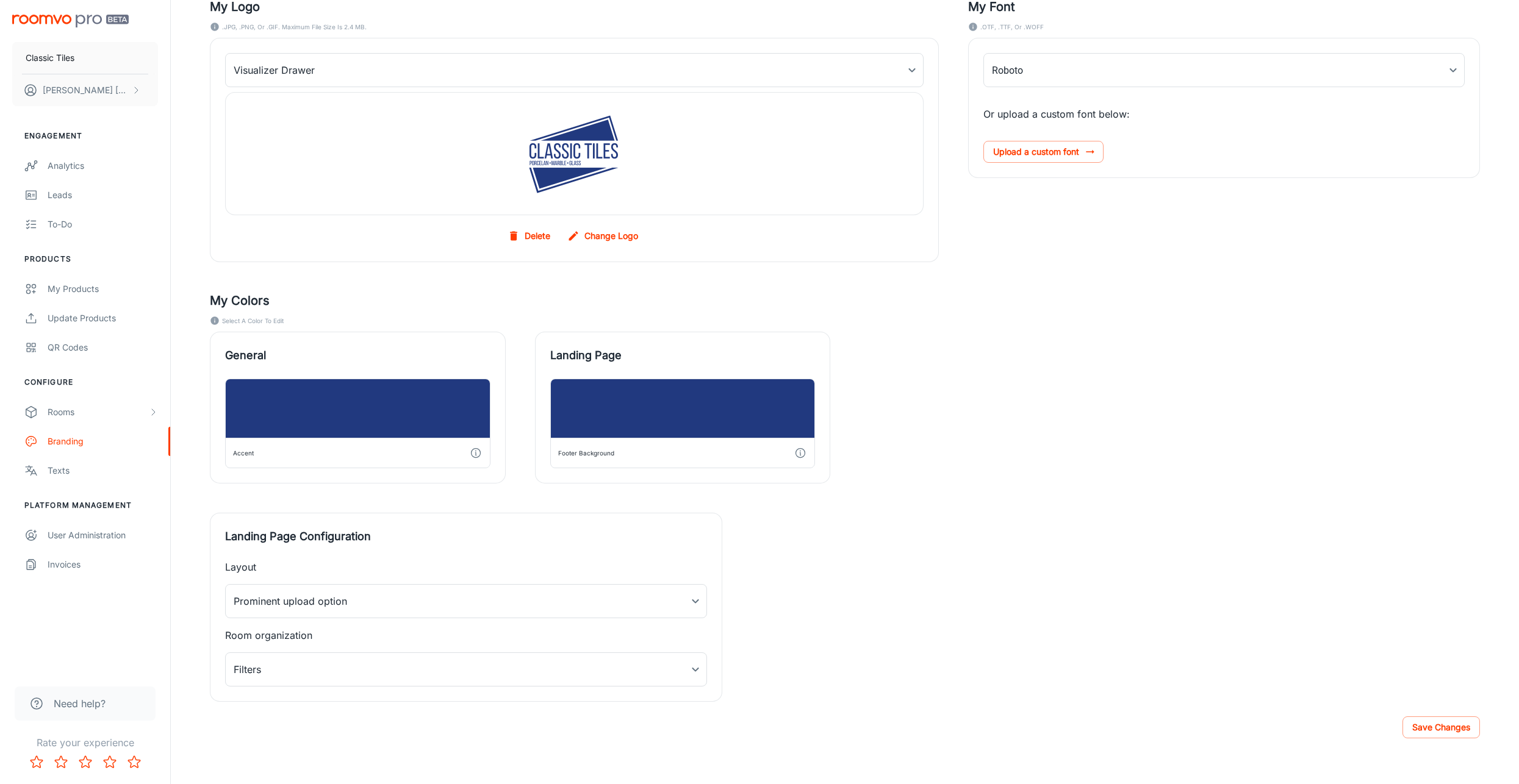
click at [394, 597] on body "Classic Tiles Yakov Taub Engagement Analytics Leads To-do Products My Products …" at bounding box center [760, 254] width 1519 height 784
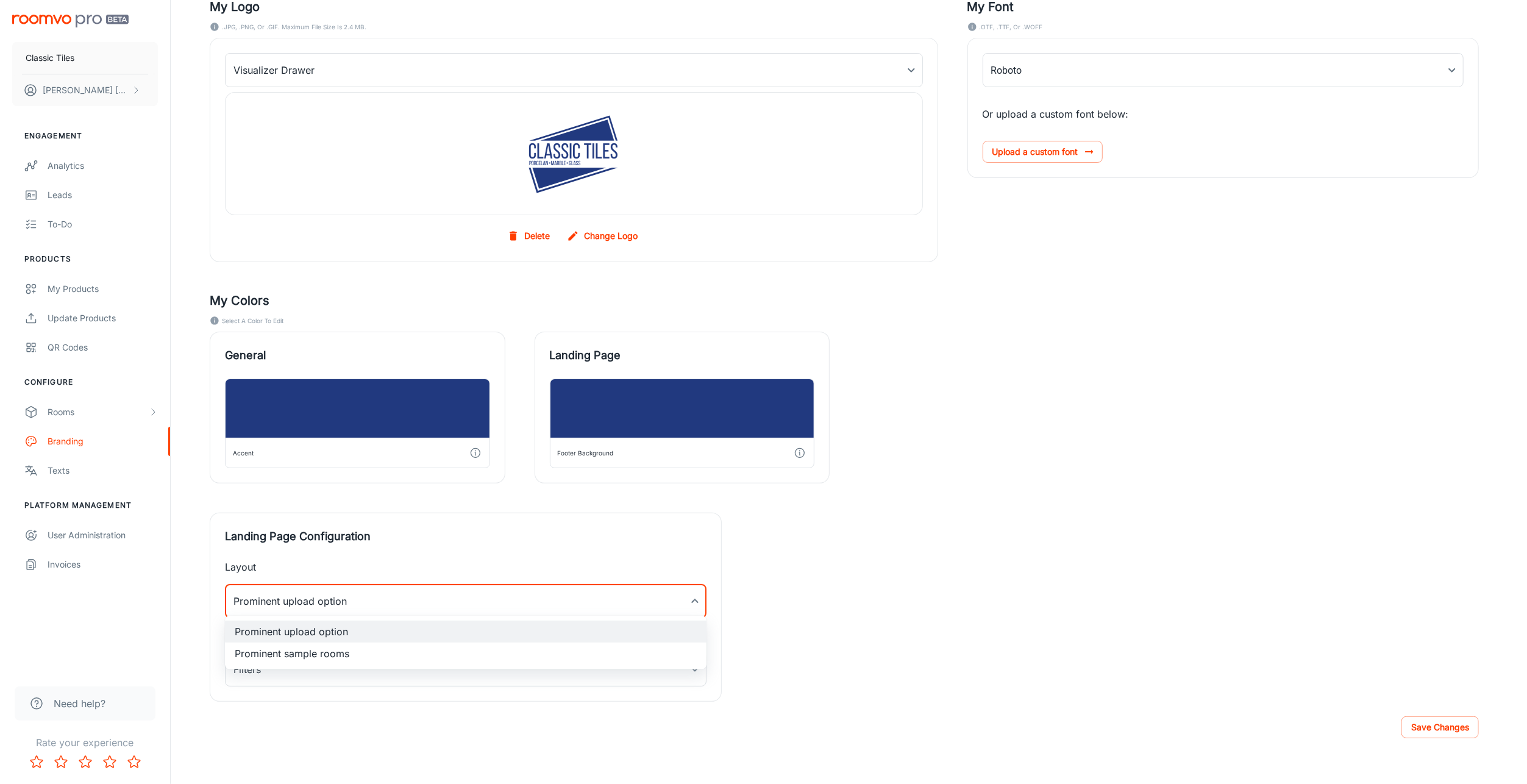
click at [374, 547] on div at bounding box center [764, 392] width 1527 height 784
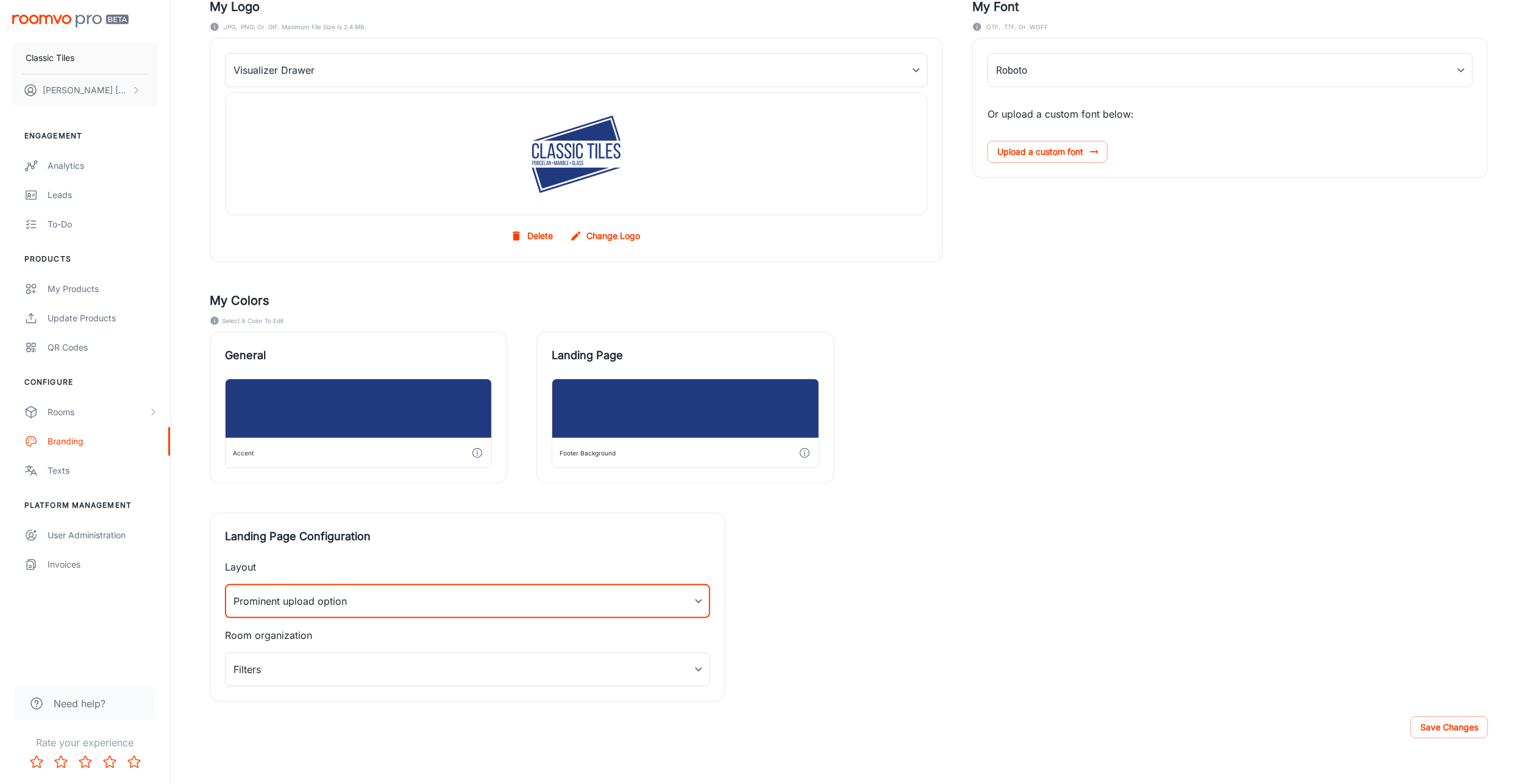
click at [366, 646] on body "Classic Tiles Yakov Taub Engagement Analytics Leads To-do Products My Products …" at bounding box center [764, 254] width 1527 height 784
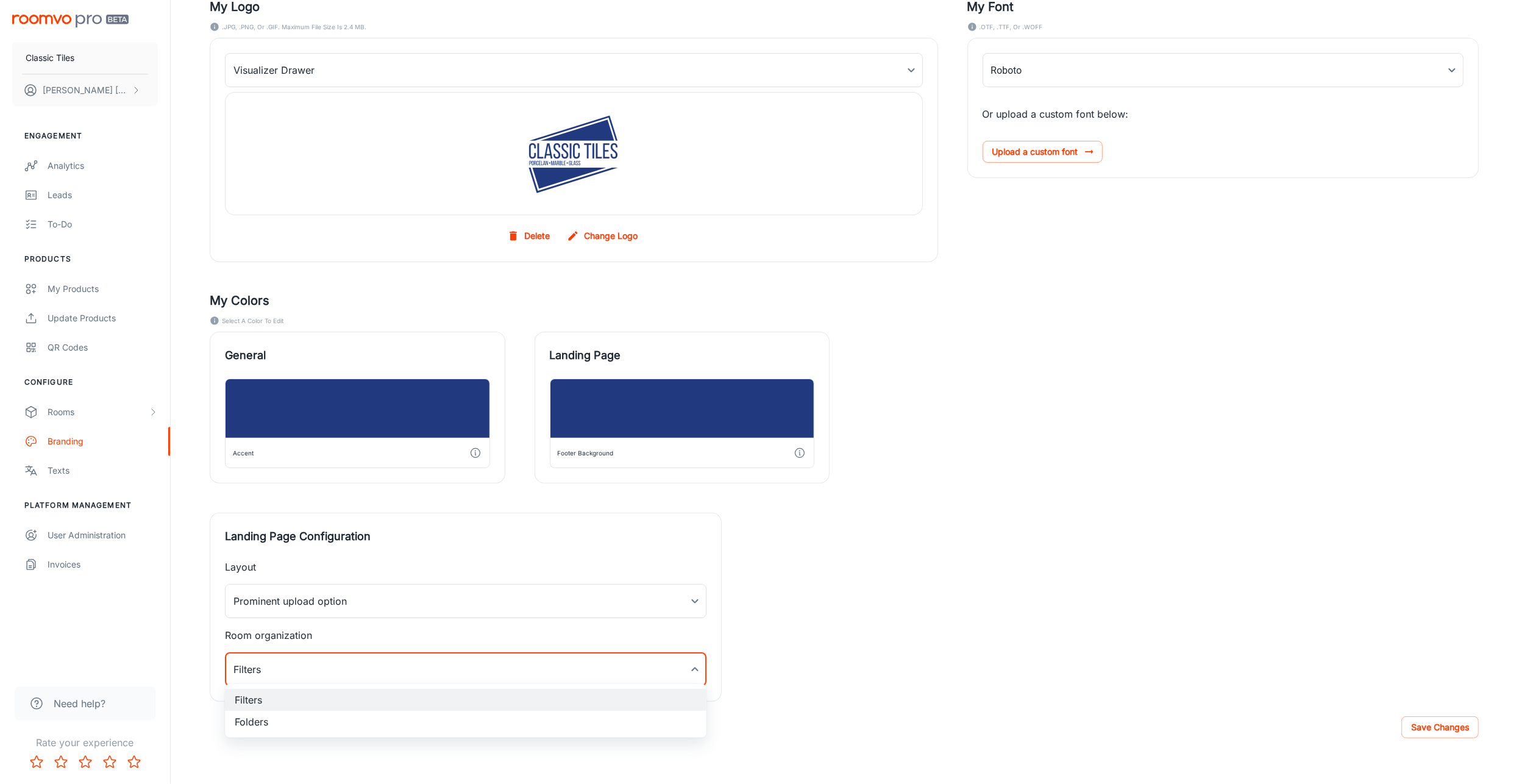
click at [1075, 638] on div at bounding box center [764, 392] width 1527 height 784
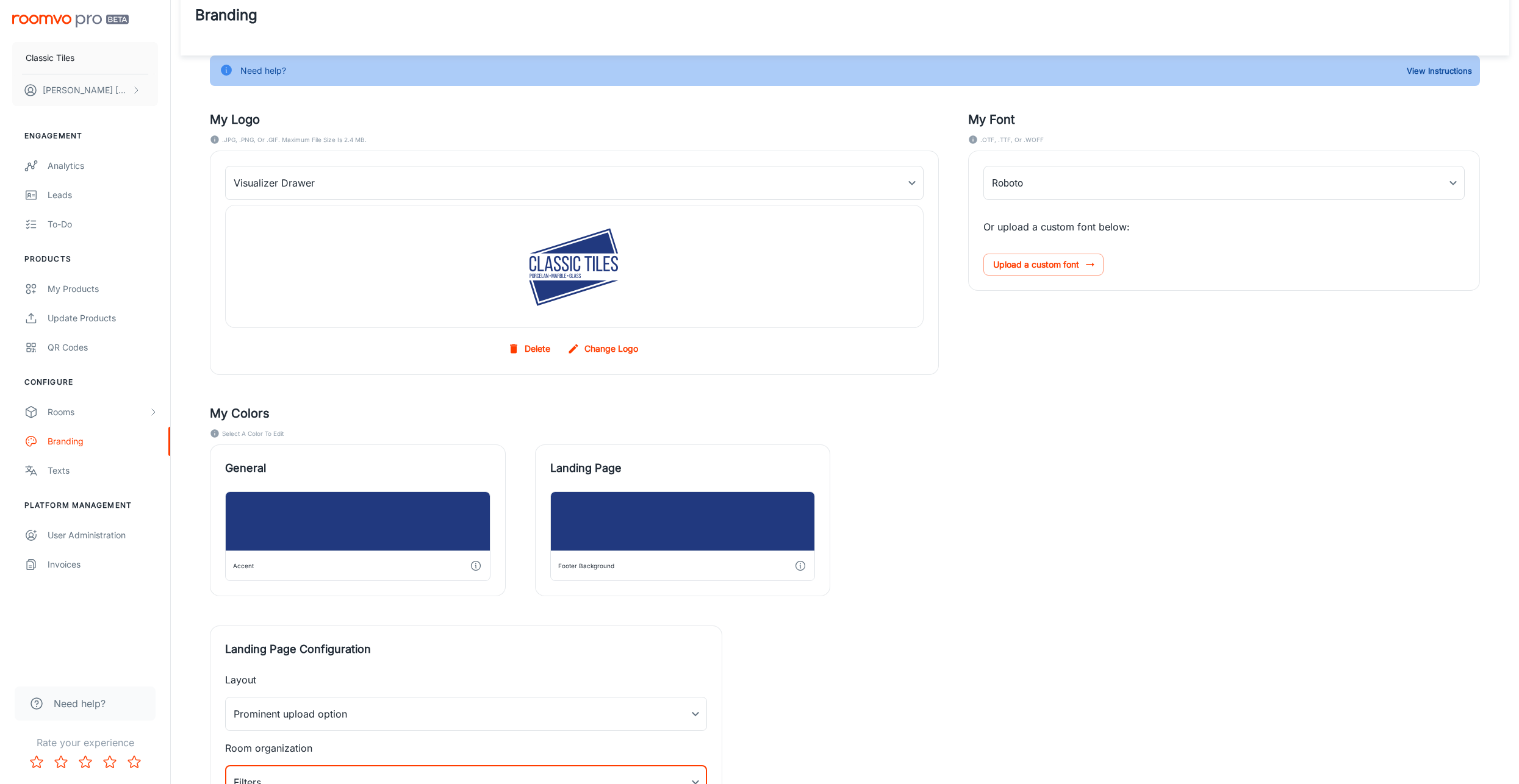
scroll to position [0, 0]
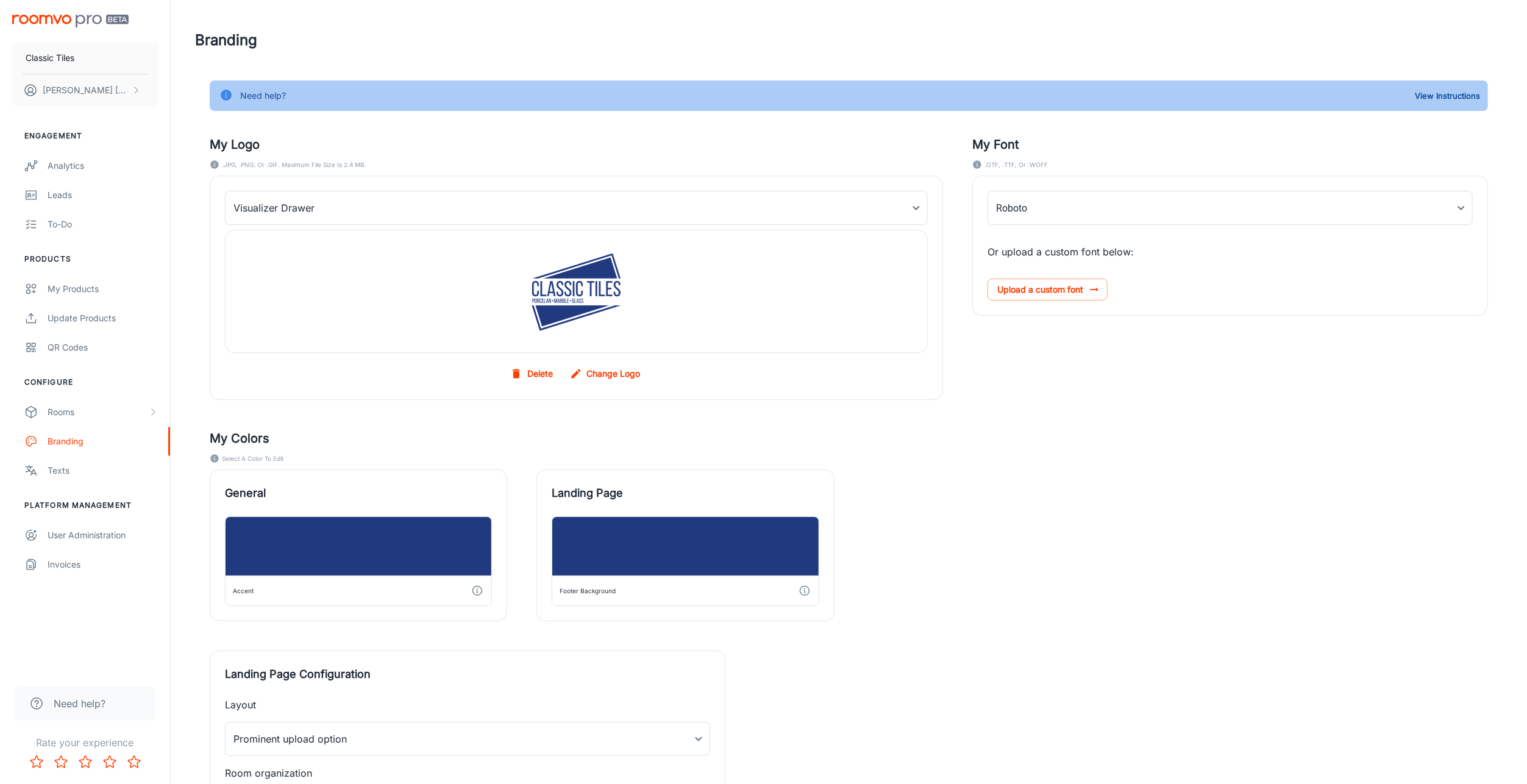
click at [1041, 211] on body "Classic Tiles Yakov Taub Engagement Analytics Leads To-do Products My Products …" at bounding box center [764, 392] width 1527 height 784
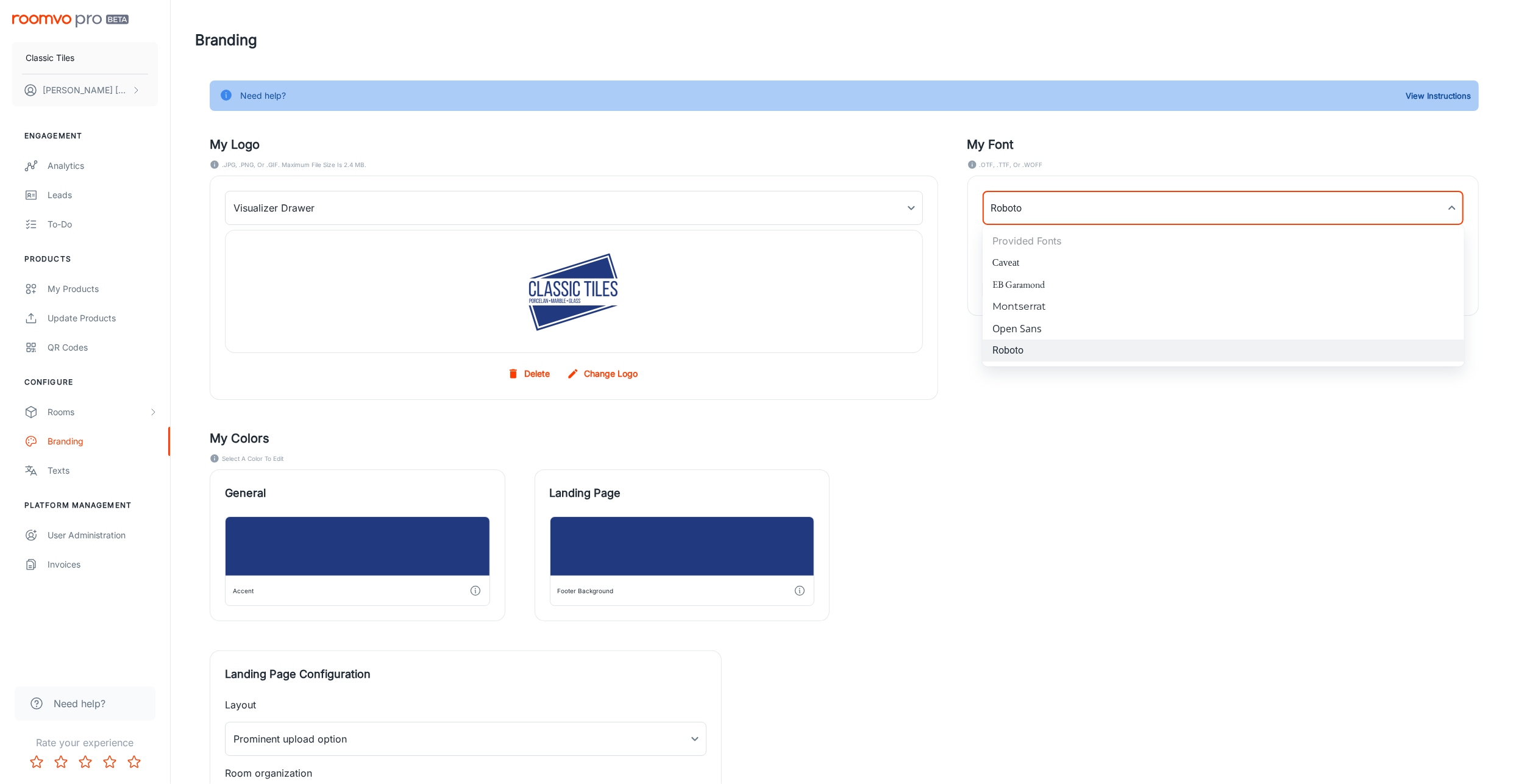
click at [1036, 408] on div at bounding box center [764, 392] width 1527 height 784
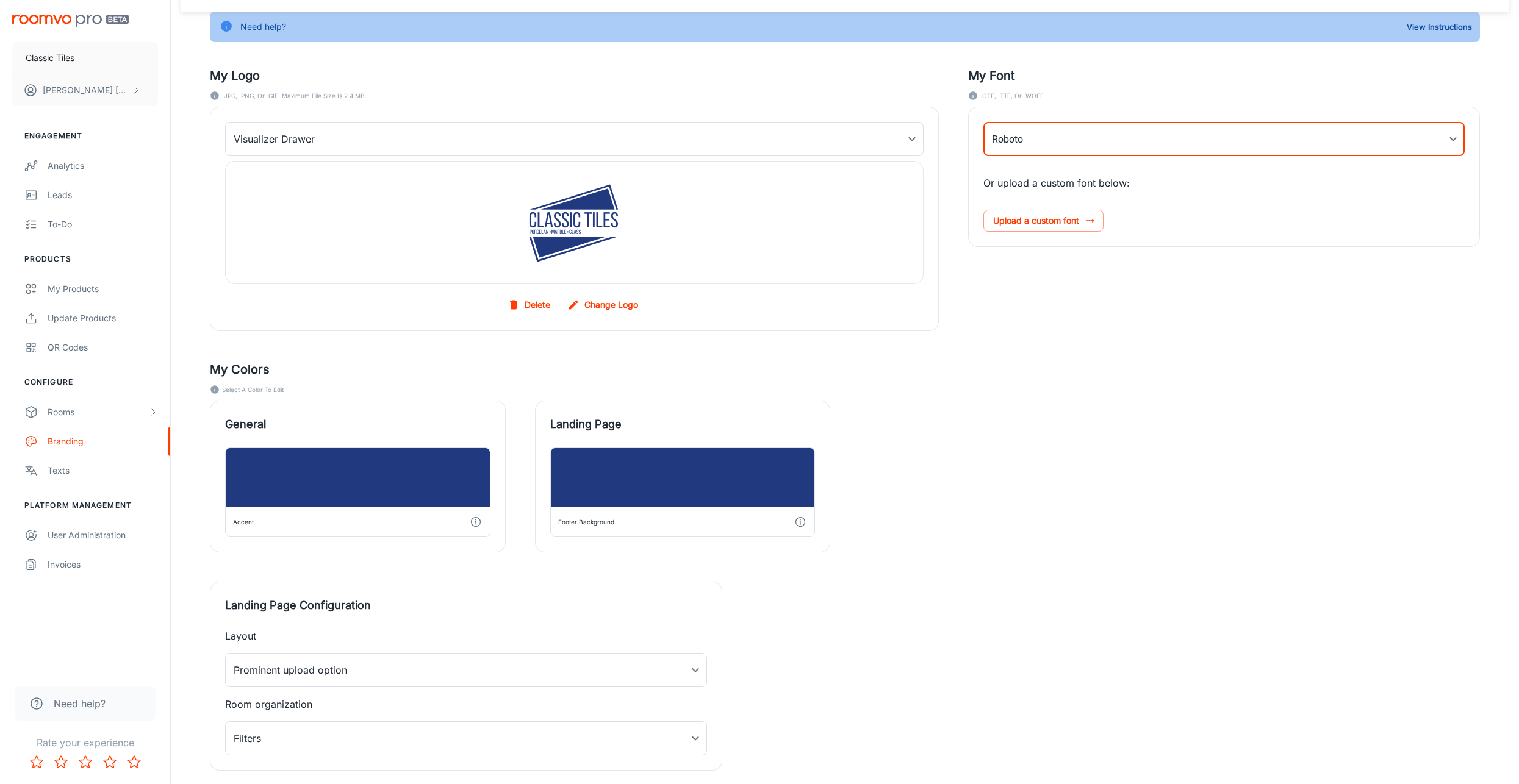
scroll to position [138, 0]
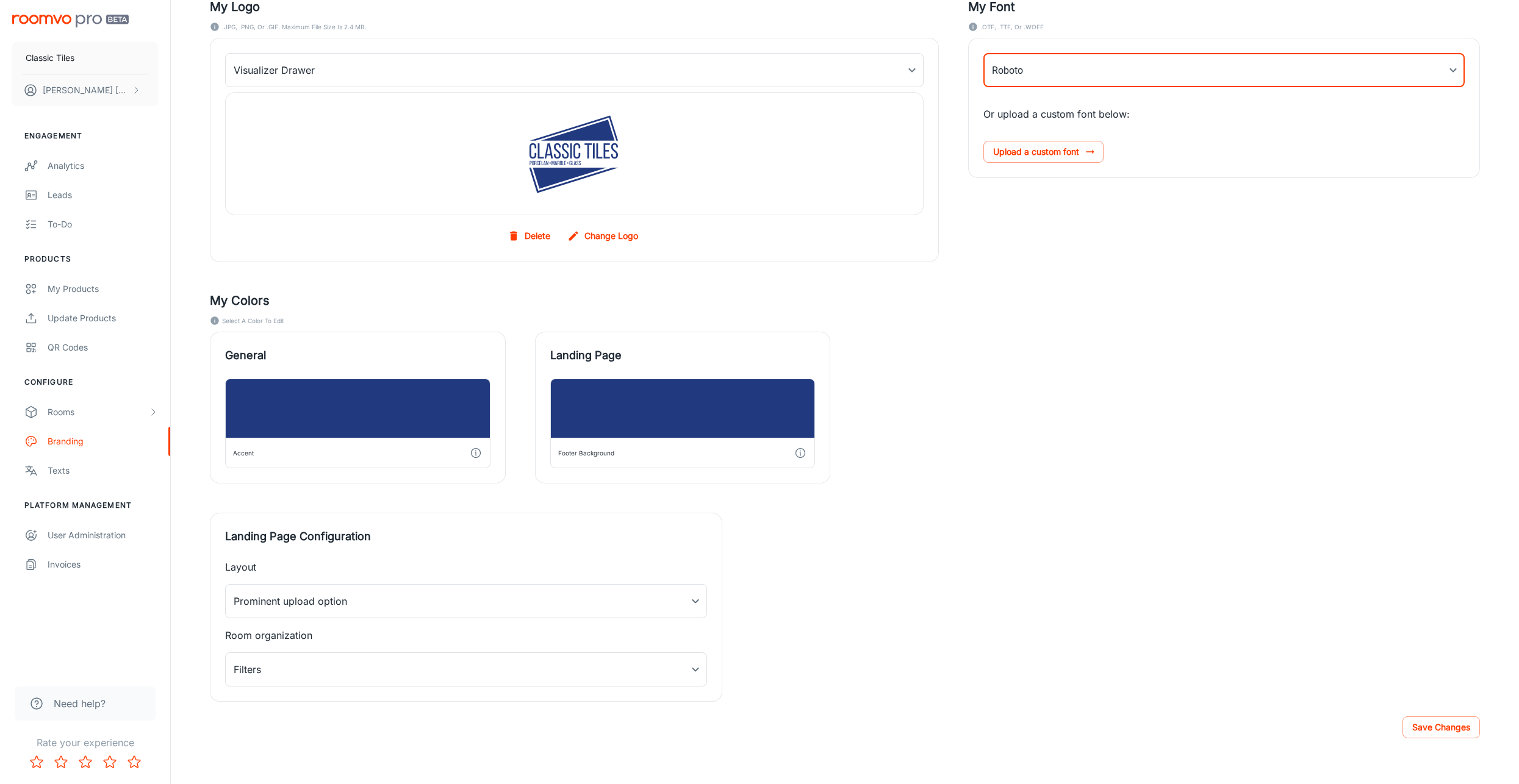
click at [1418, 719] on button "Save Changes" at bounding box center [1441, 727] width 78 height 22
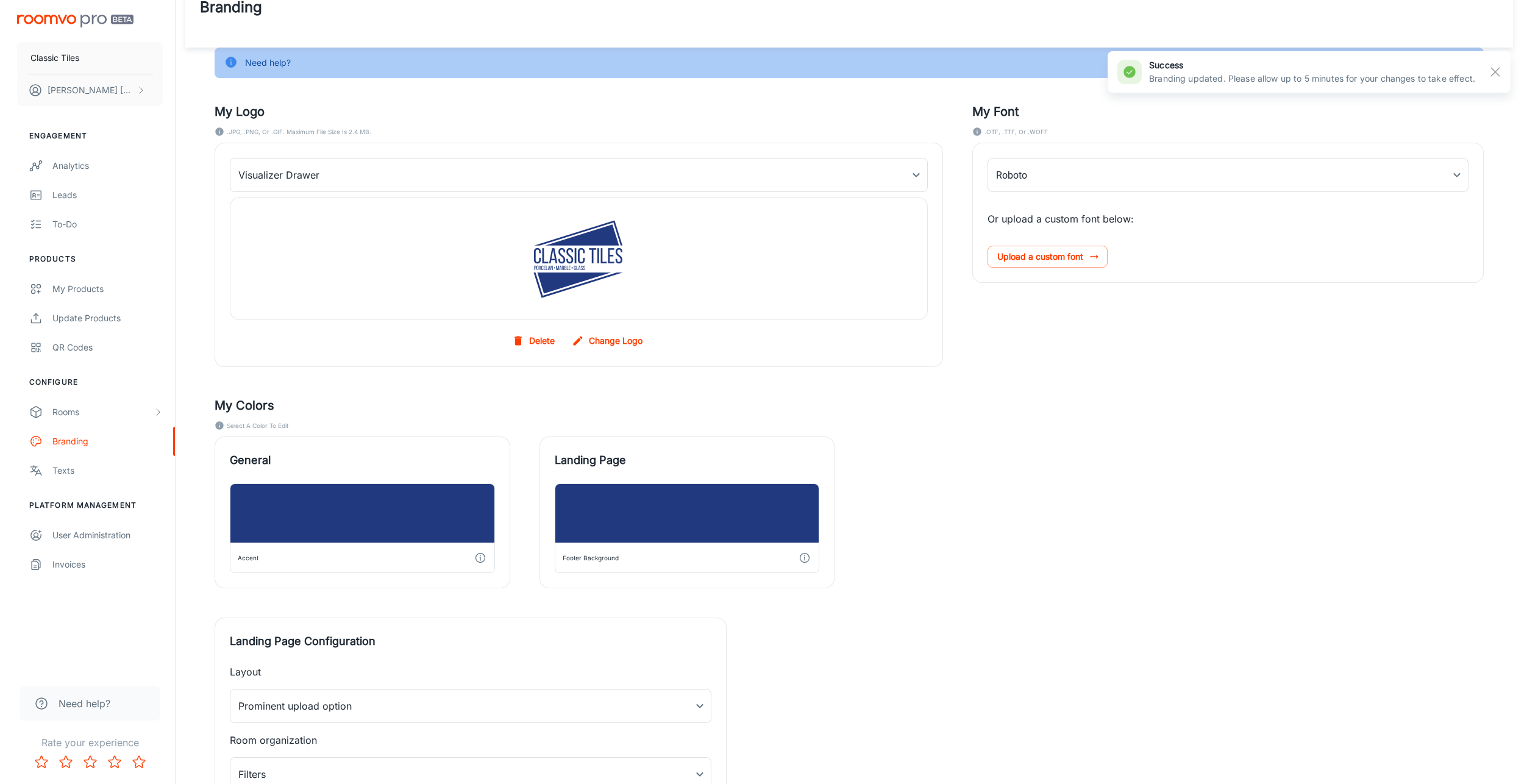
scroll to position [0, 0]
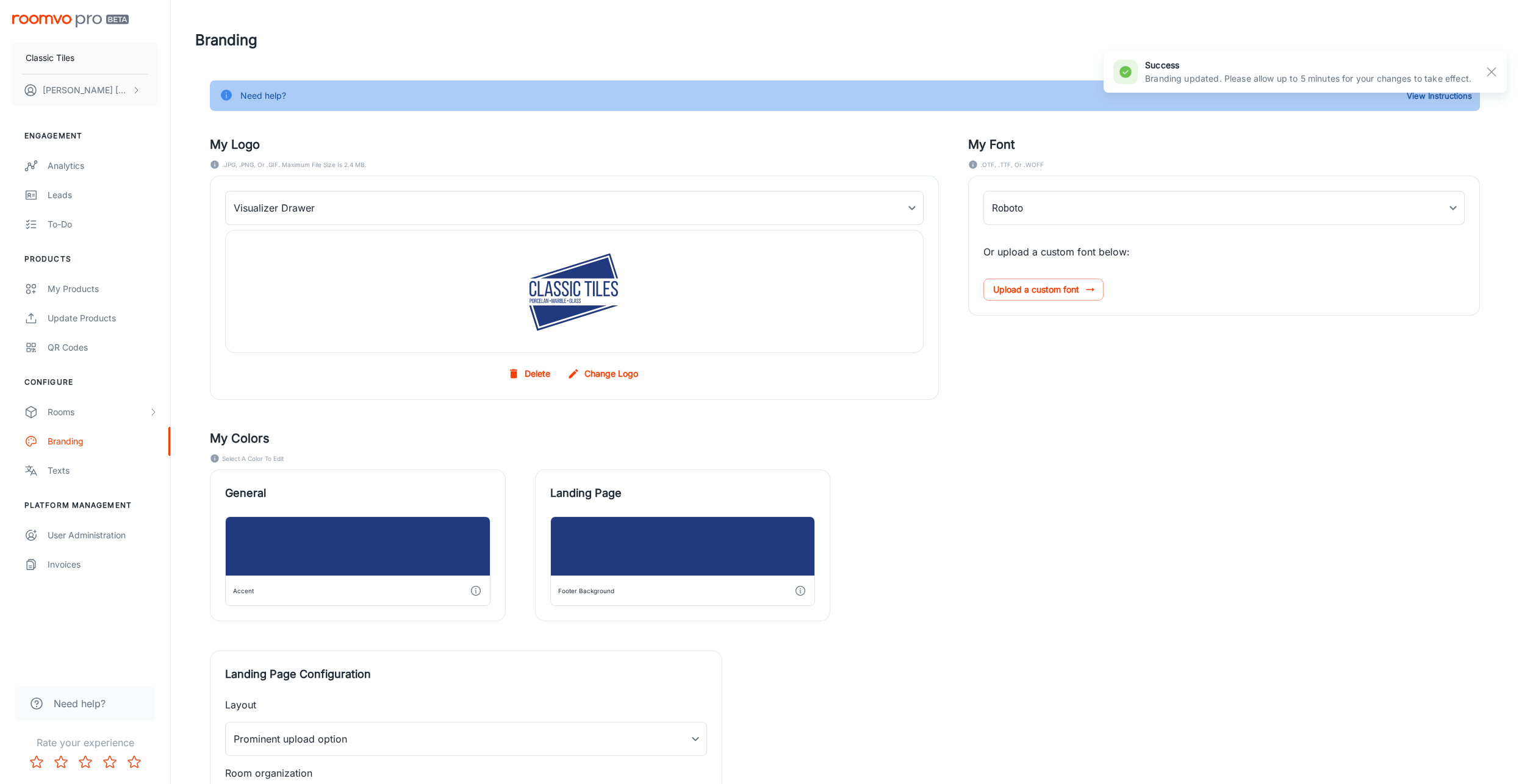
click at [1486, 73] on rect "button" at bounding box center [1492, 72] width 15 height 15
click at [118, 86] on button "Yakov Taub" at bounding box center [85, 90] width 146 height 32
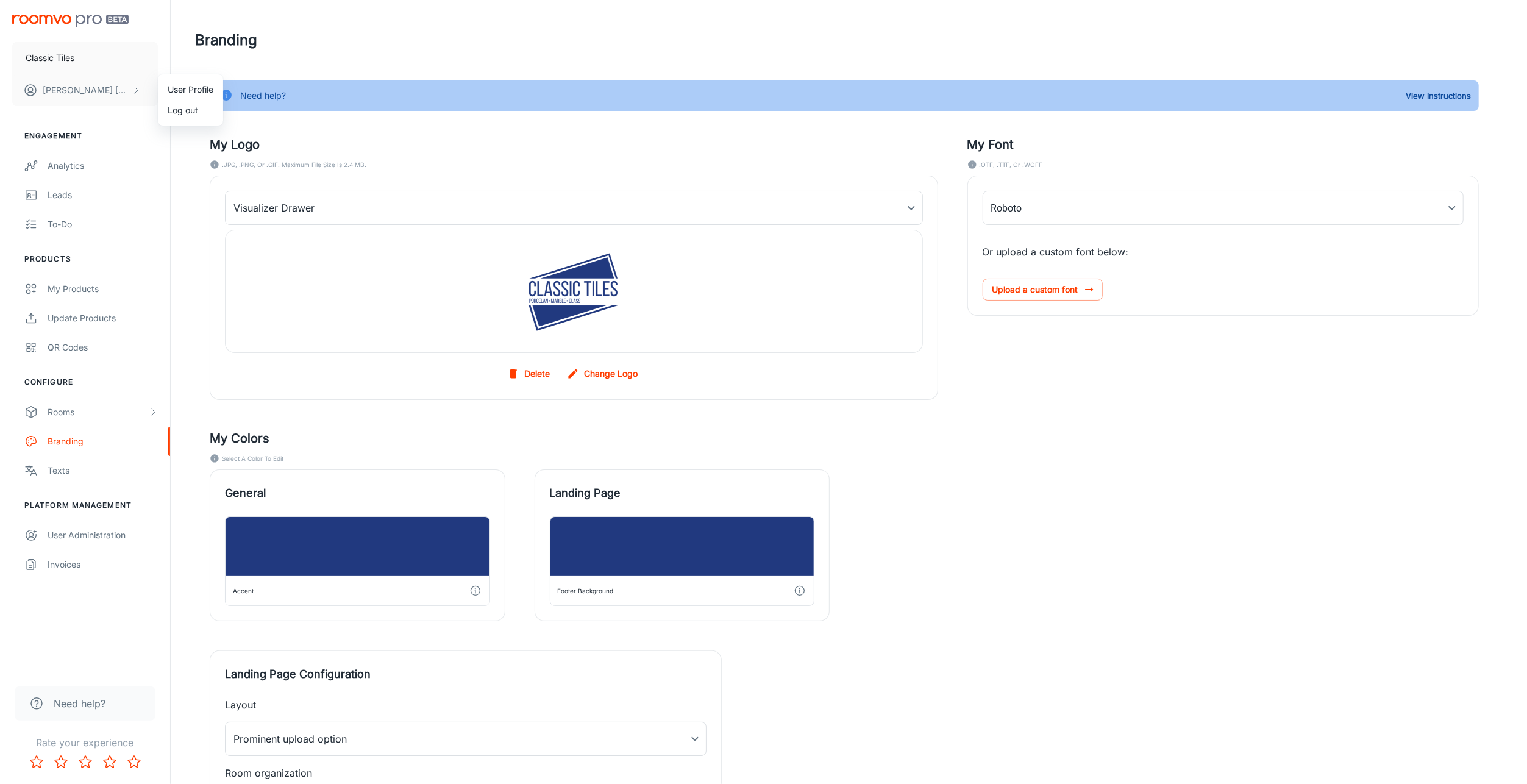
click at [367, 62] on div at bounding box center [764, 392] width 1527 height 784
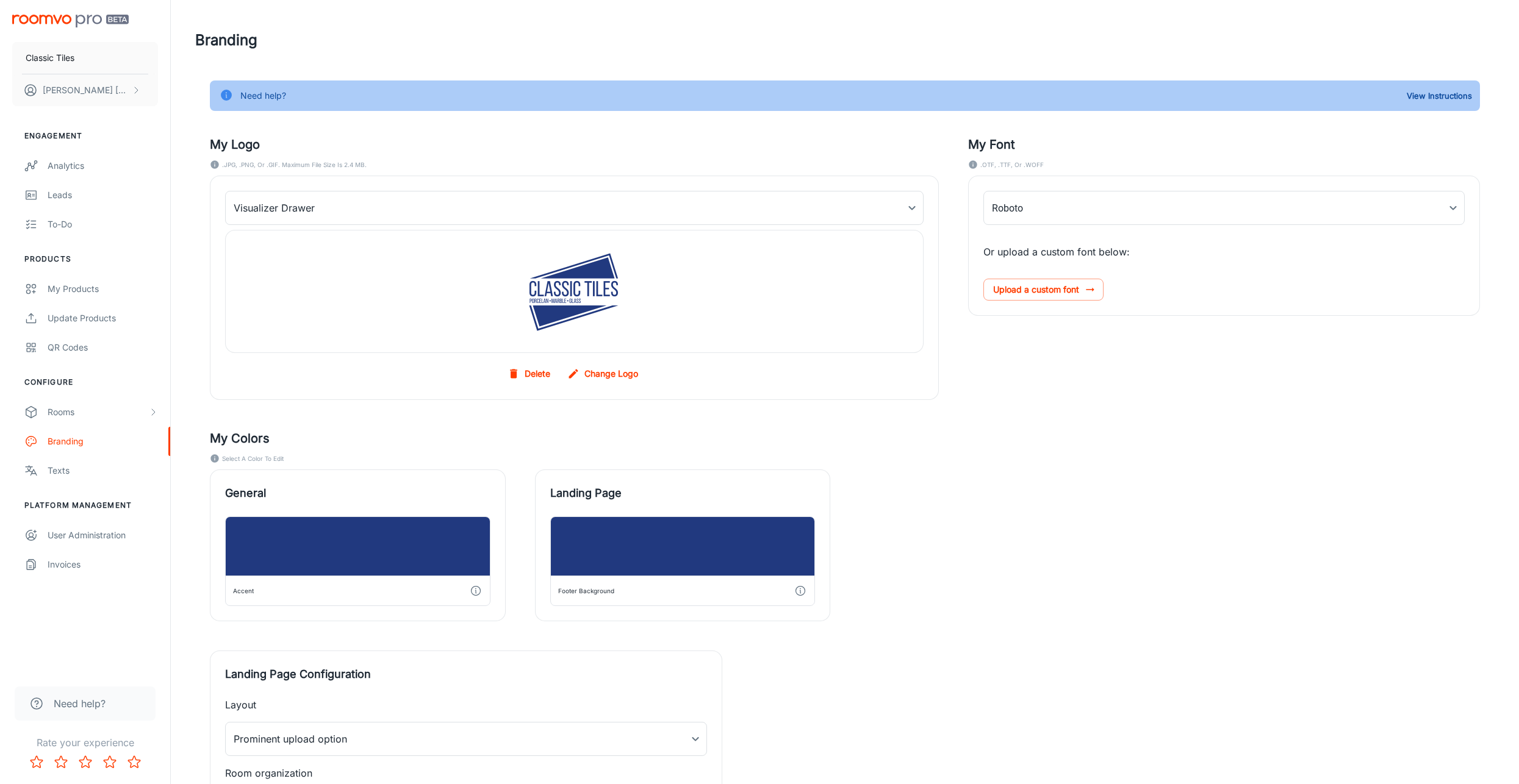
click at [60, 21] on img "scrollable content" at bounding box center [70, 21] width 116 height 13
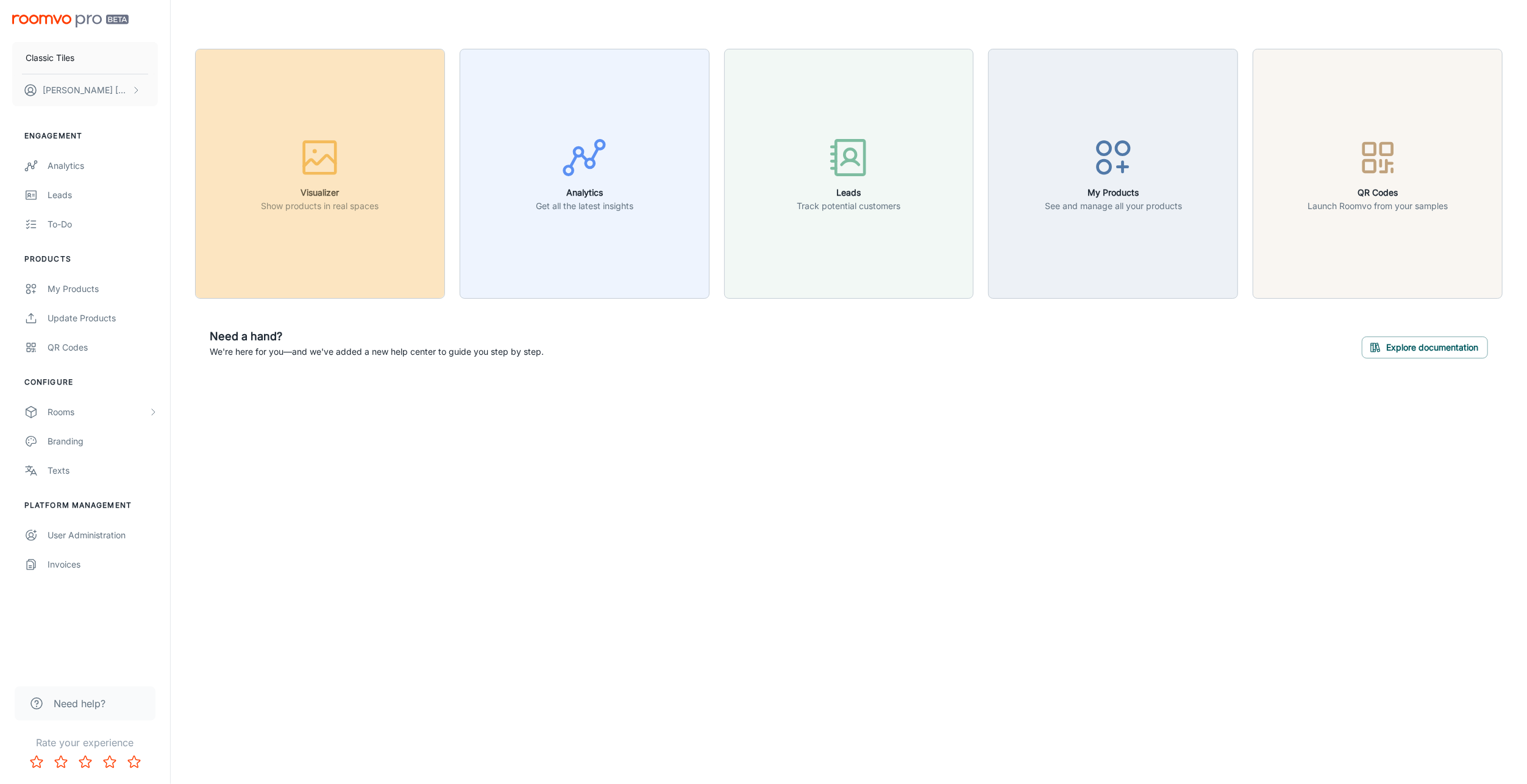
click at [294, 186] on h6 "Visualizer" at bounding box center [320, 193] width 118 height 14
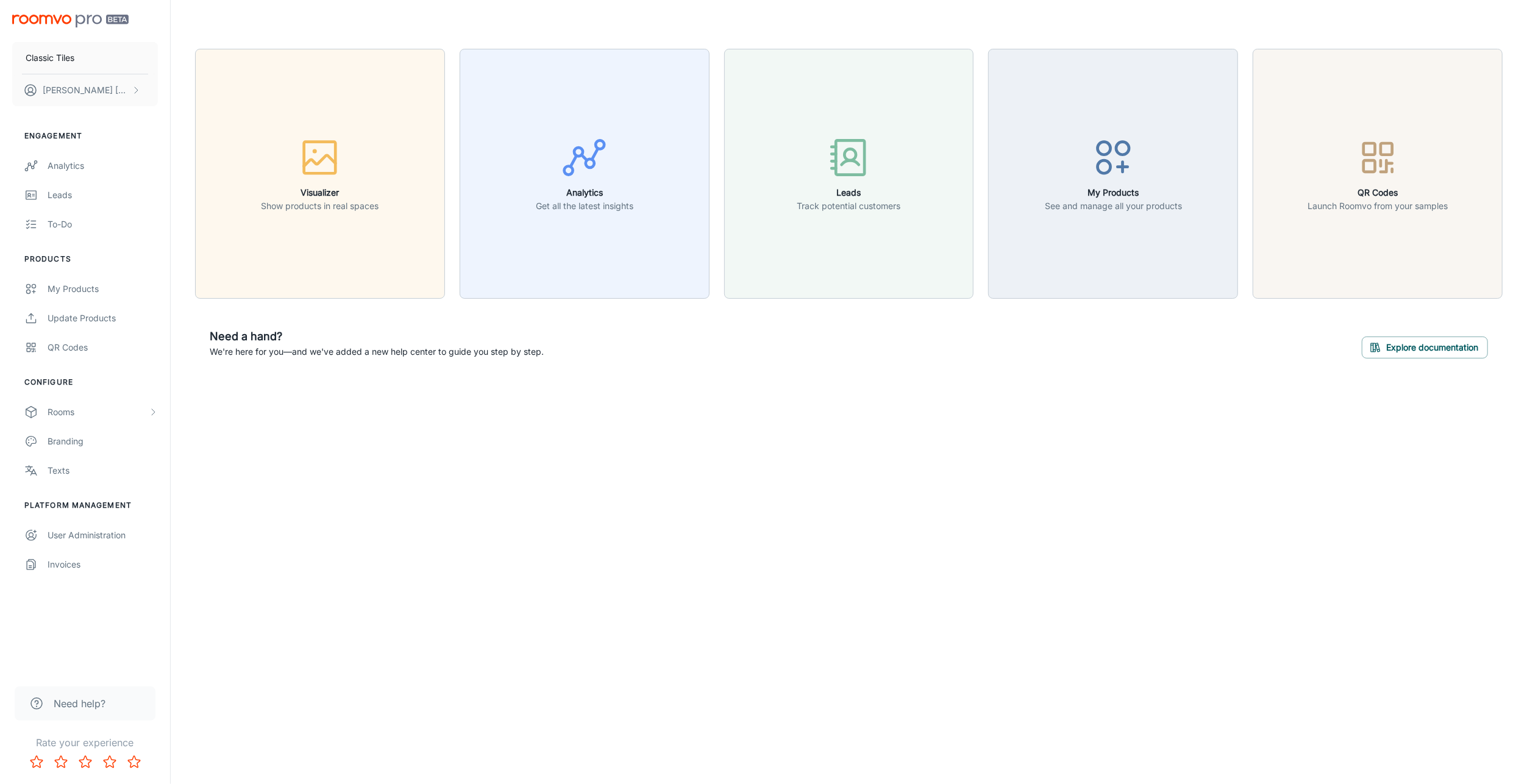
click at [331, 110] on button "Visualizer Show products in real spaces" at bounding box center [320, 173] width 250 height 250
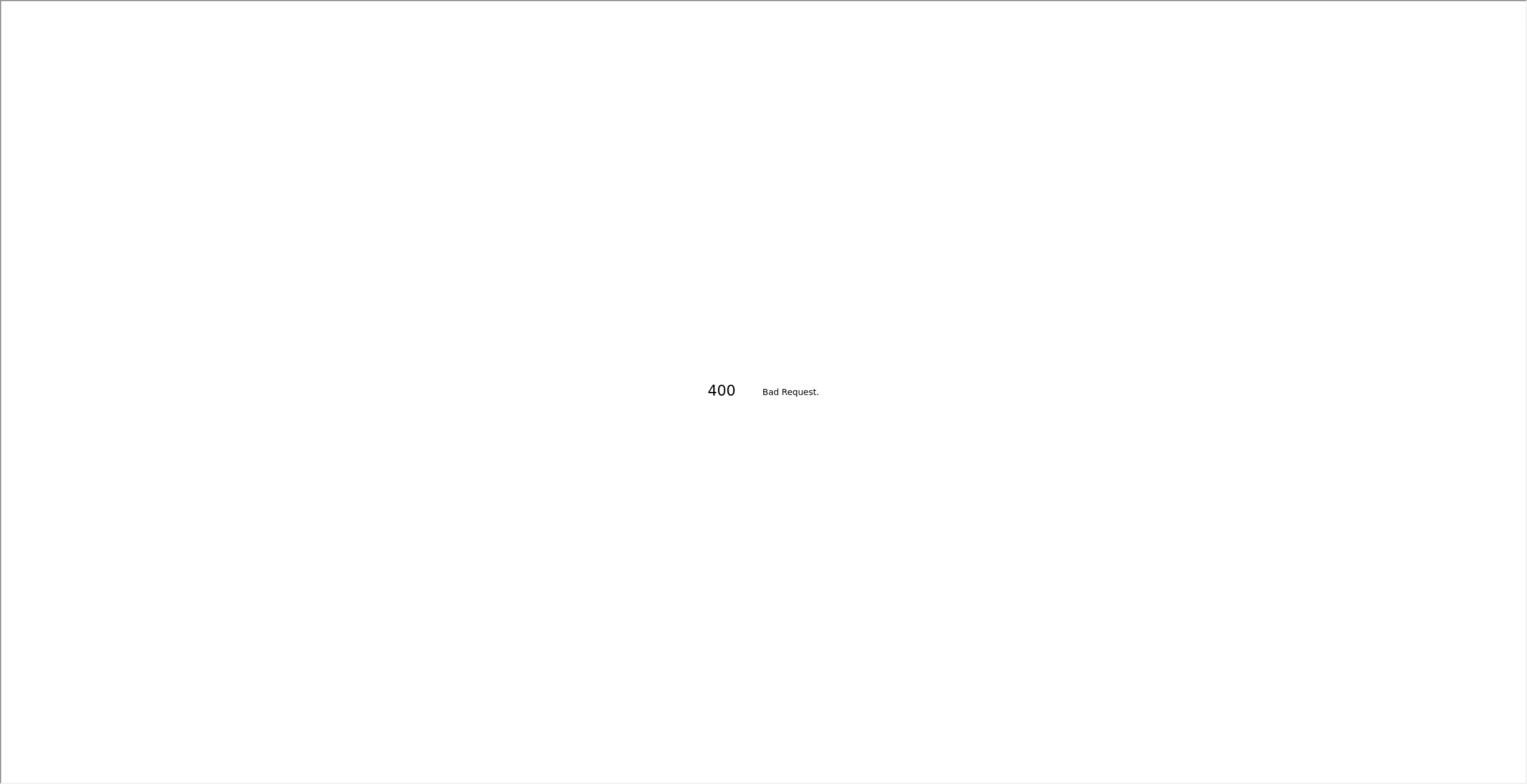
click at [714, 377] on h1 "400" at bounding box center [727, 389] width 43 height 29
drag, startPoint x: 681, startPoint y: 361, endPoint x: 642, endPoint y: 351, distance: 40.3
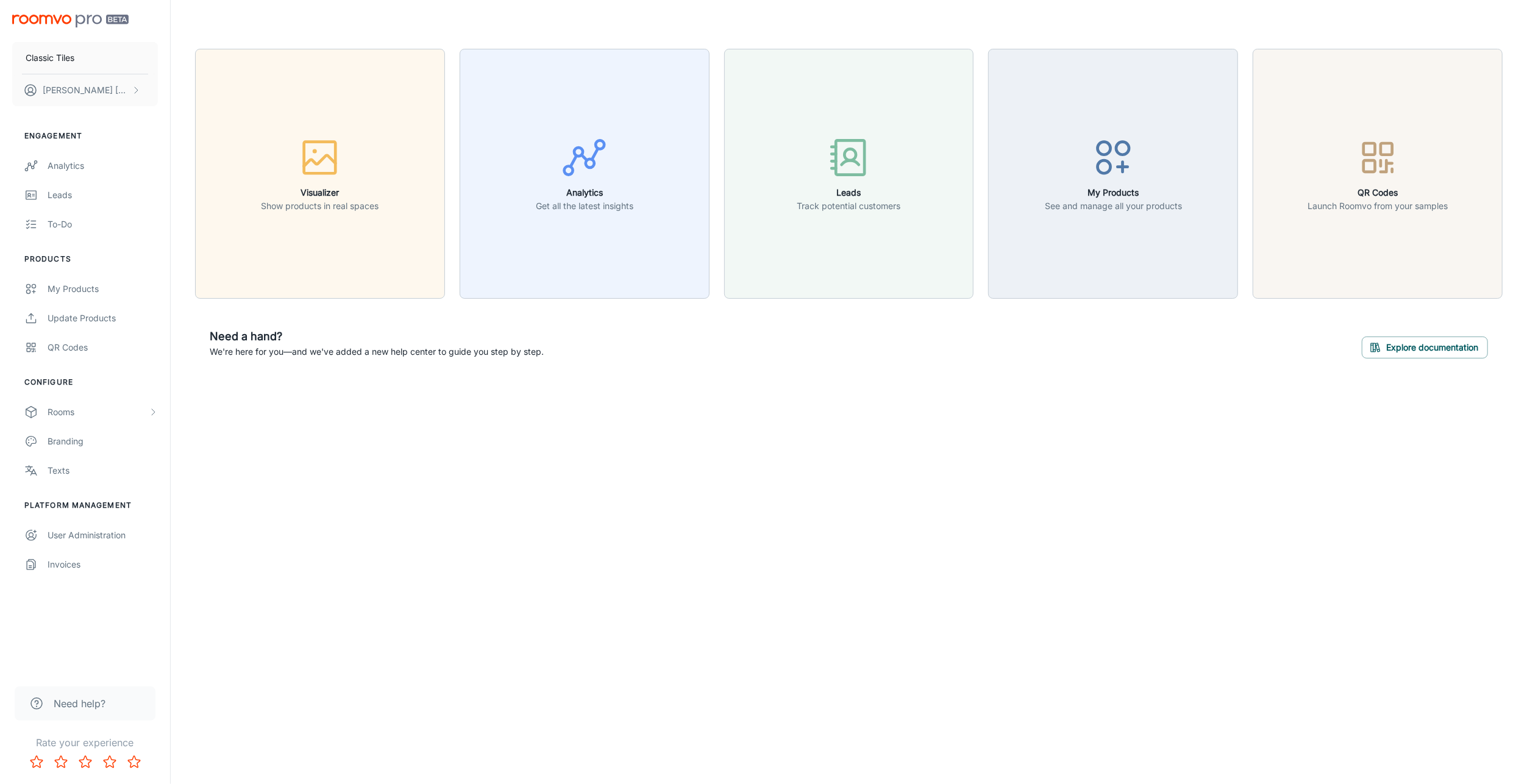
click at [1325, 175] on div "button" at bounding box center [1378, 160] width 141 height 50
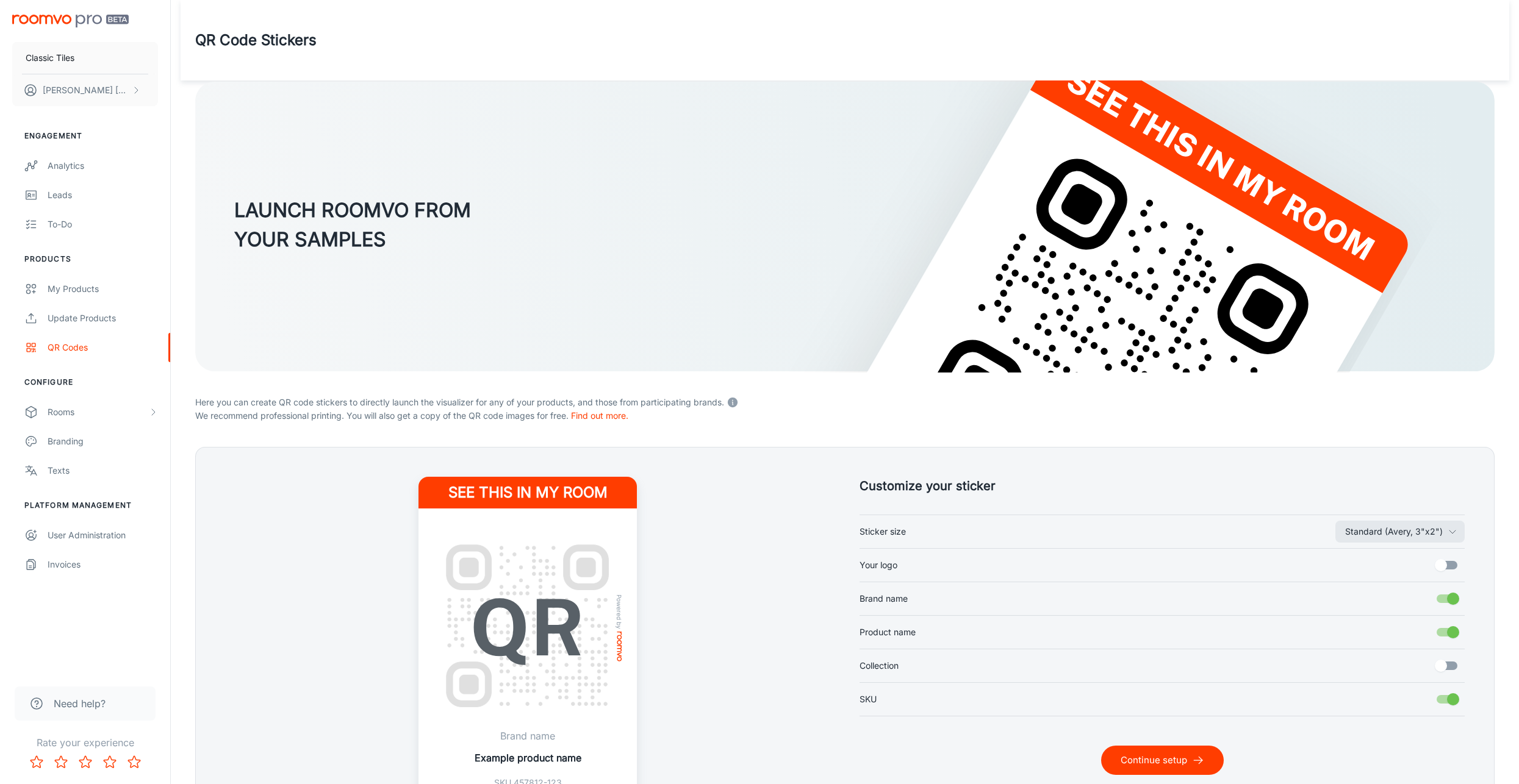
scroll to position [99, 0]
